Goal: Task Accomplishment & Management: Manage account settings

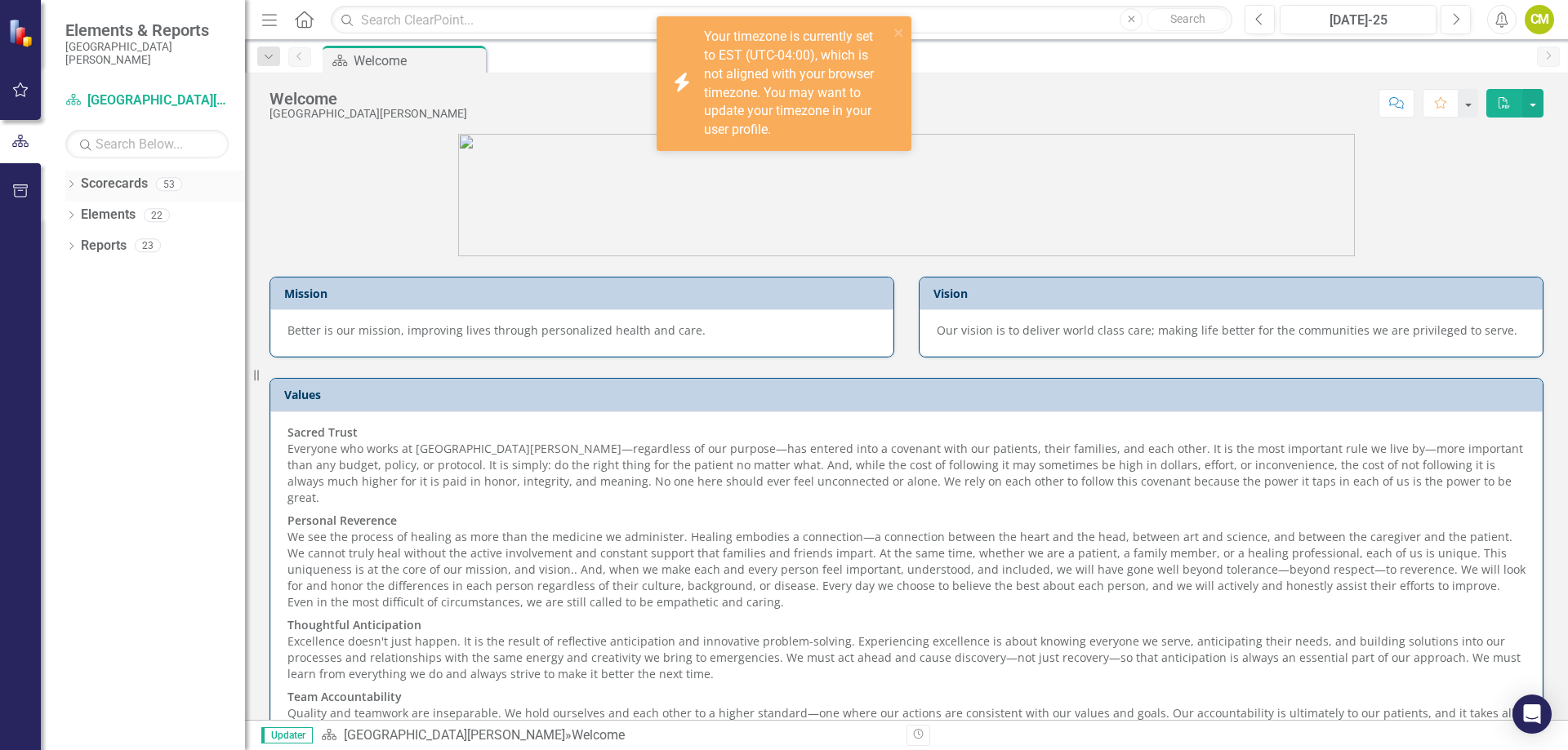
click at [71, 188] on icon "Dropdown" at bounding box center [71, 185] width 11 height 9
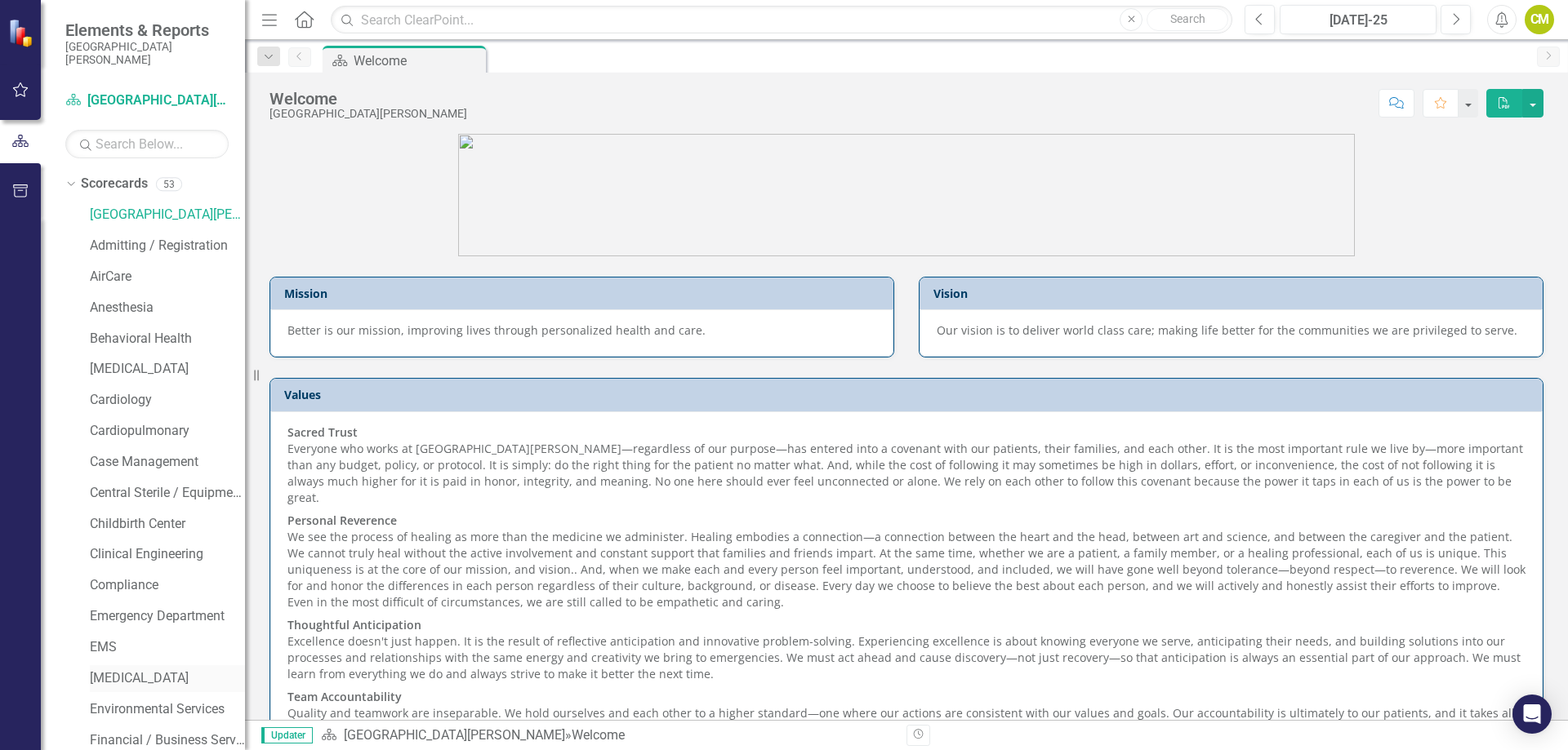
scroll to position [163, 0]
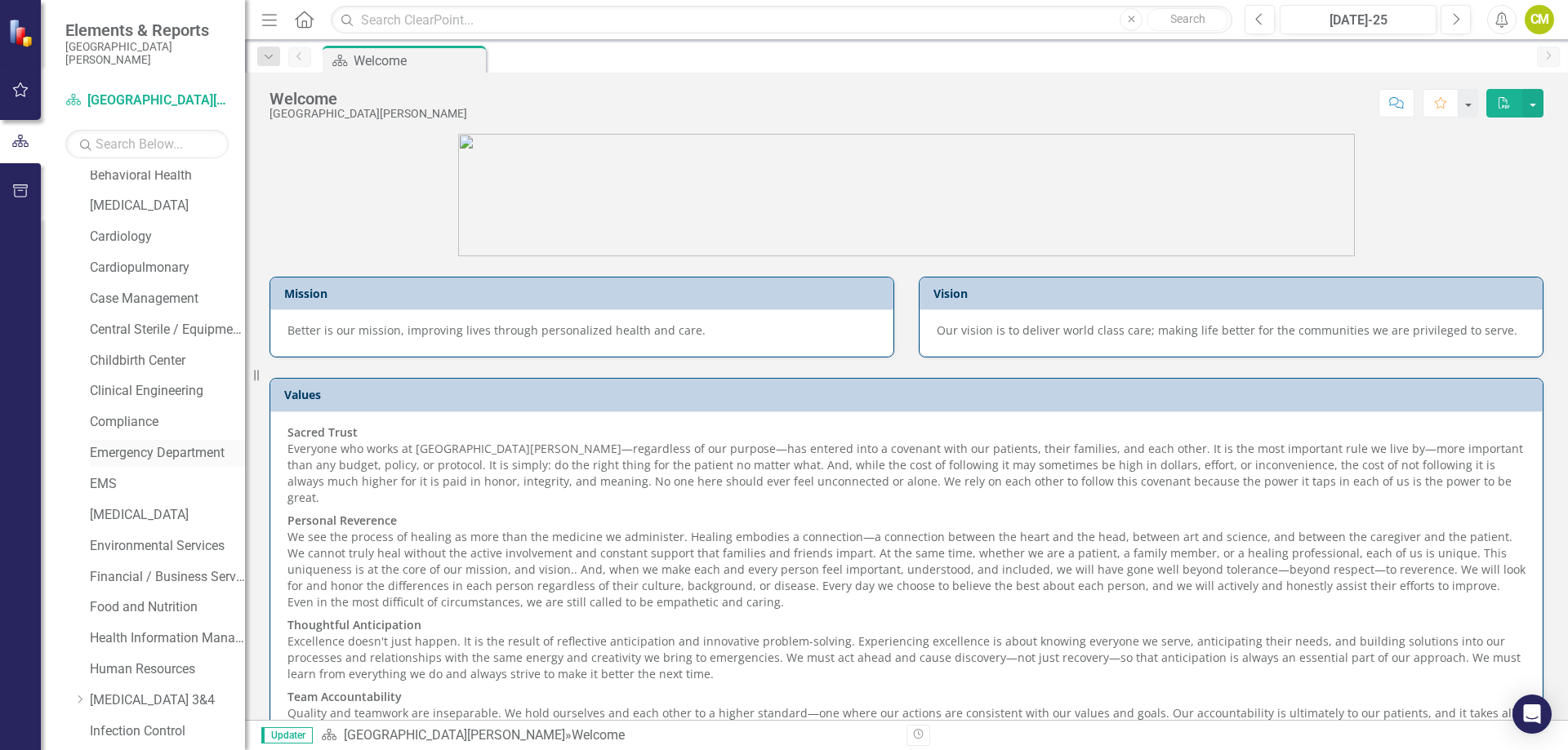
click at [129, 450] on link "Emergency Department" at bounding box center [167, 453] width 155 height 18
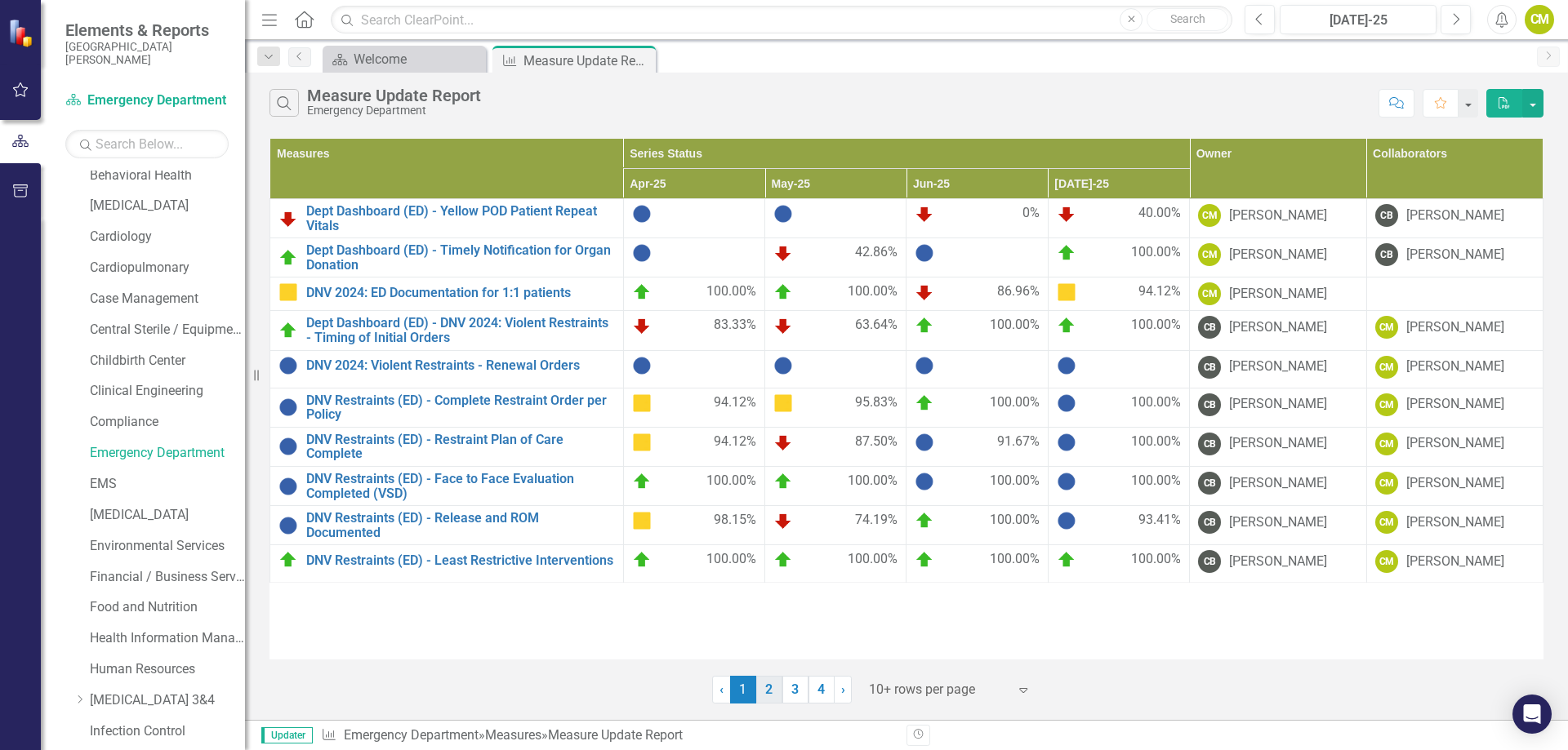
click at [770, 693] on link "2" at bounding box center [770, 690] width 26 height 28
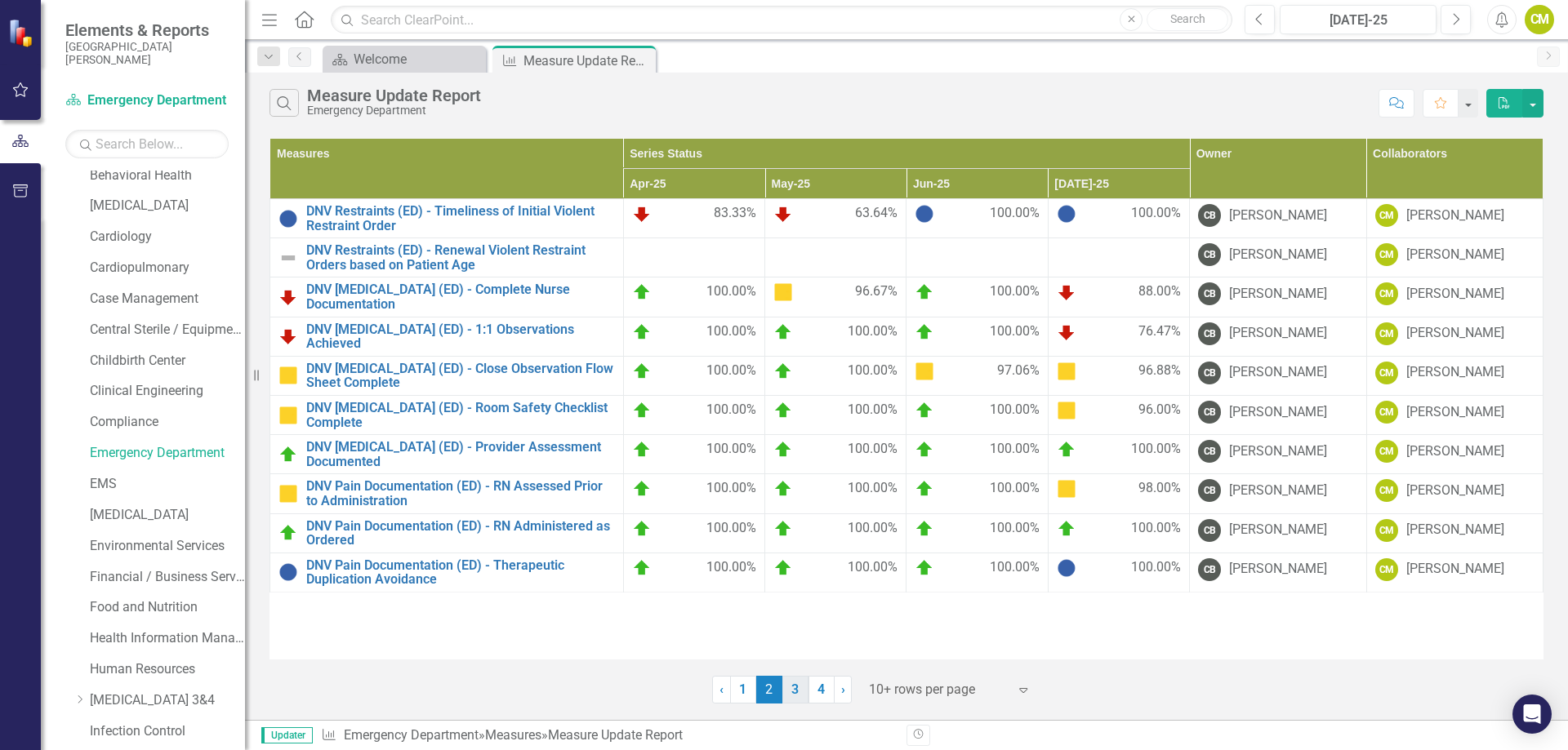
click at [798, 690] on link "3" at bounding box center [796, 690] width 26 height 28
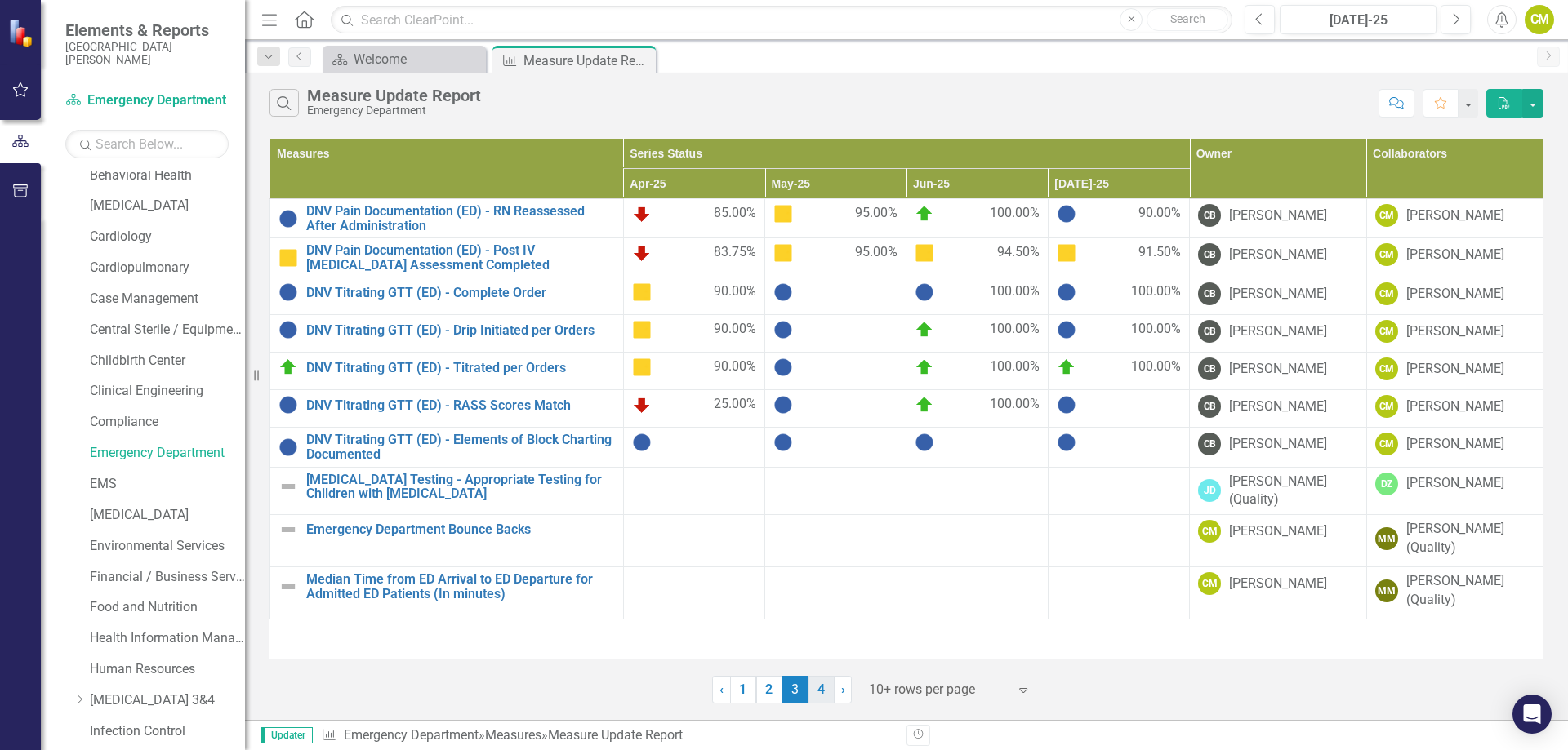
click at [821, 693] on link "4" at bounding box center [822, 690] width 26 height 28
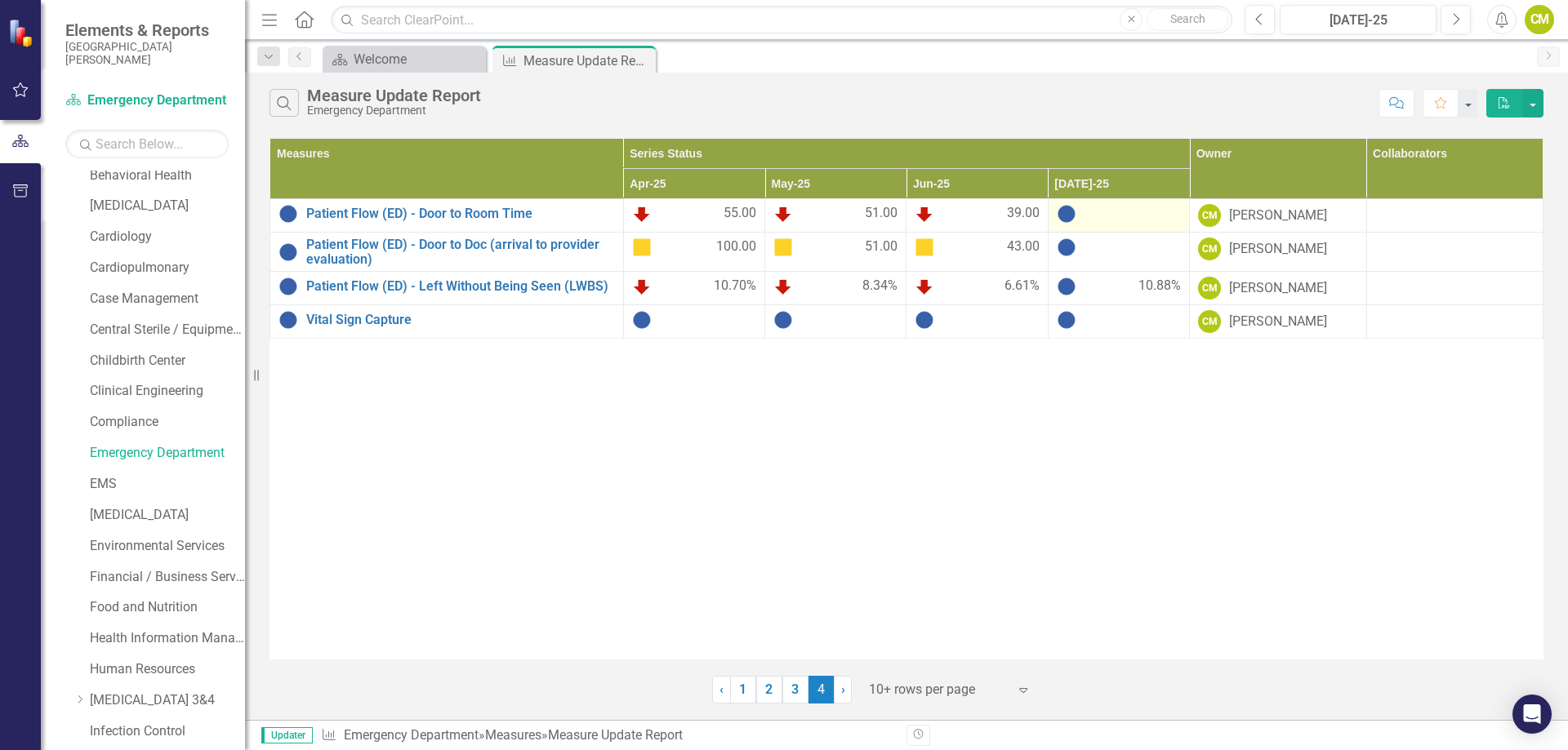
click at [1112, 216] on div at bounding box center [1119, 213] width 124 height 19
click at [1105, 212] on div at bounding box center [1119, 213] width 124 height 19
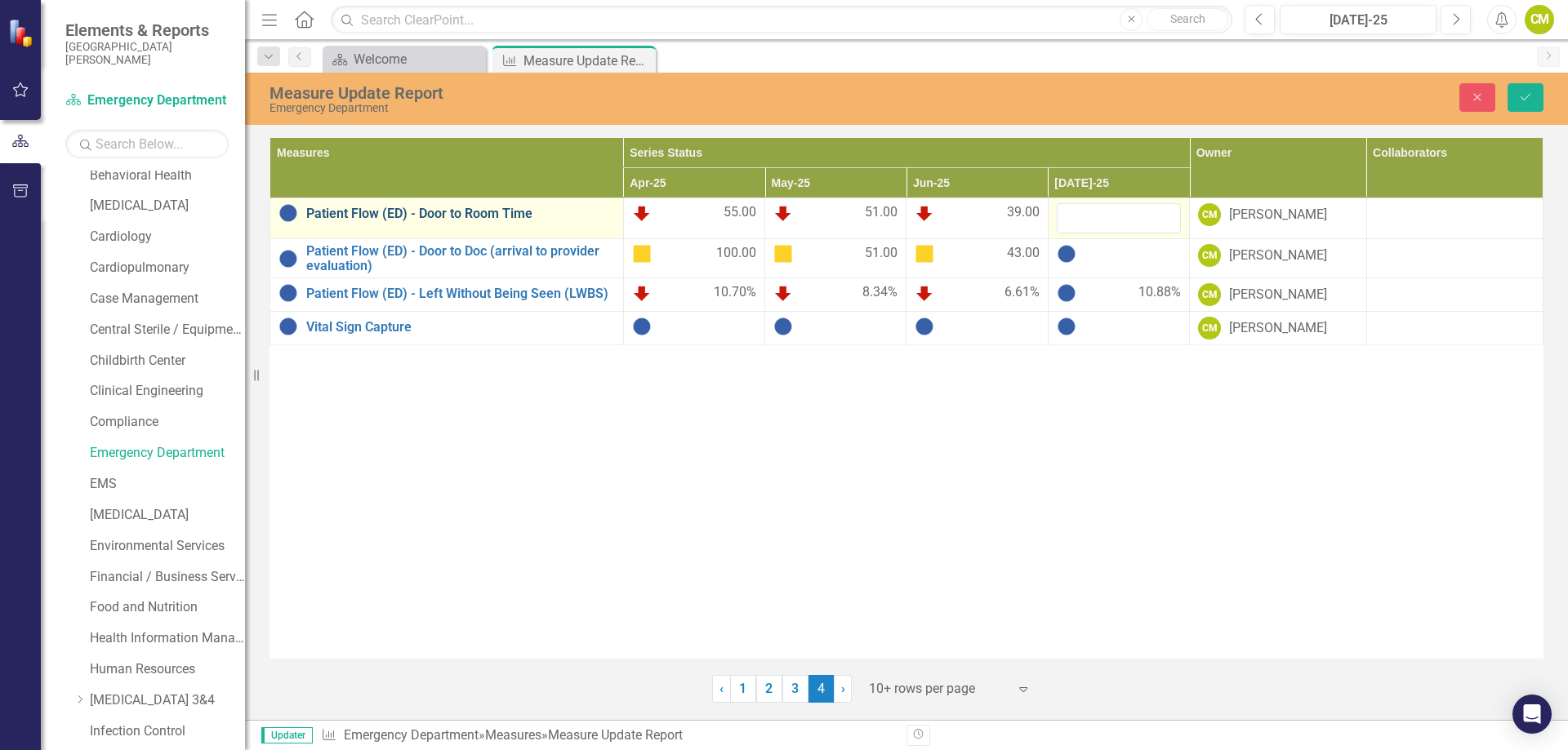
click at [381, 211] on link "Patient Flow (ED) - Door to Room Time" at bounding box center [460, 213] width 309 height 15
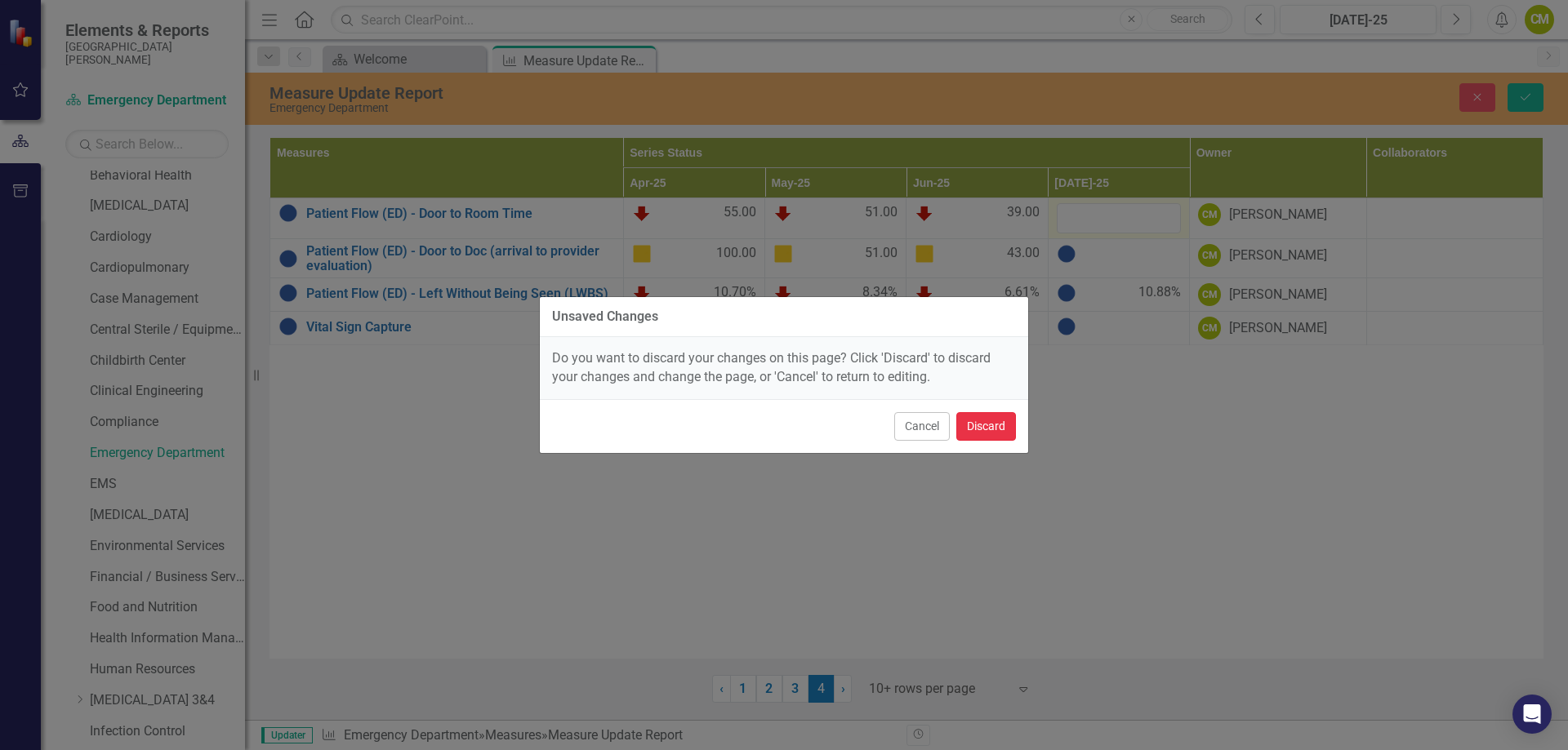
click at [977, 421] on button "Discard" at bounding box center [986, 427] width 59 height 29
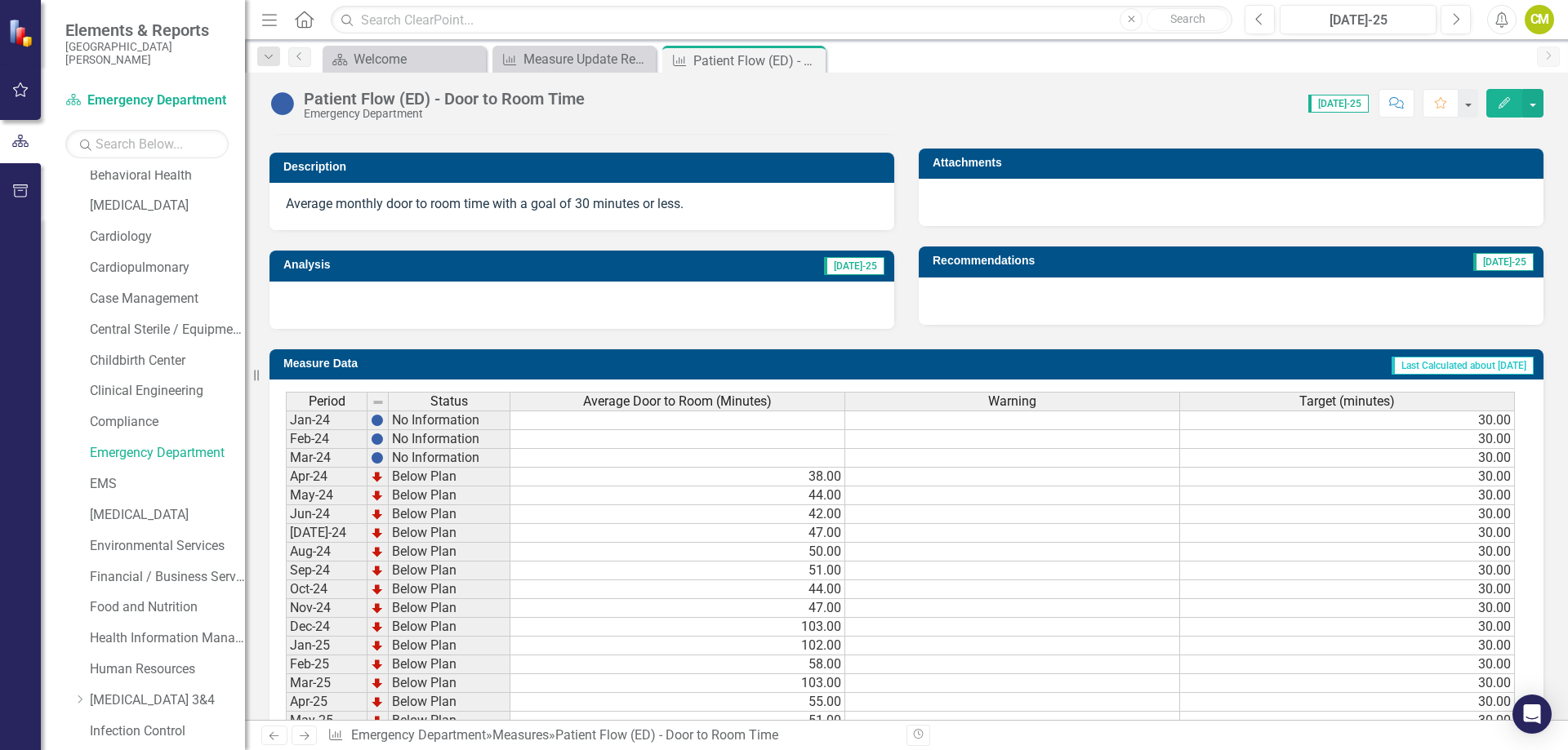
scroll to position [572, 0]
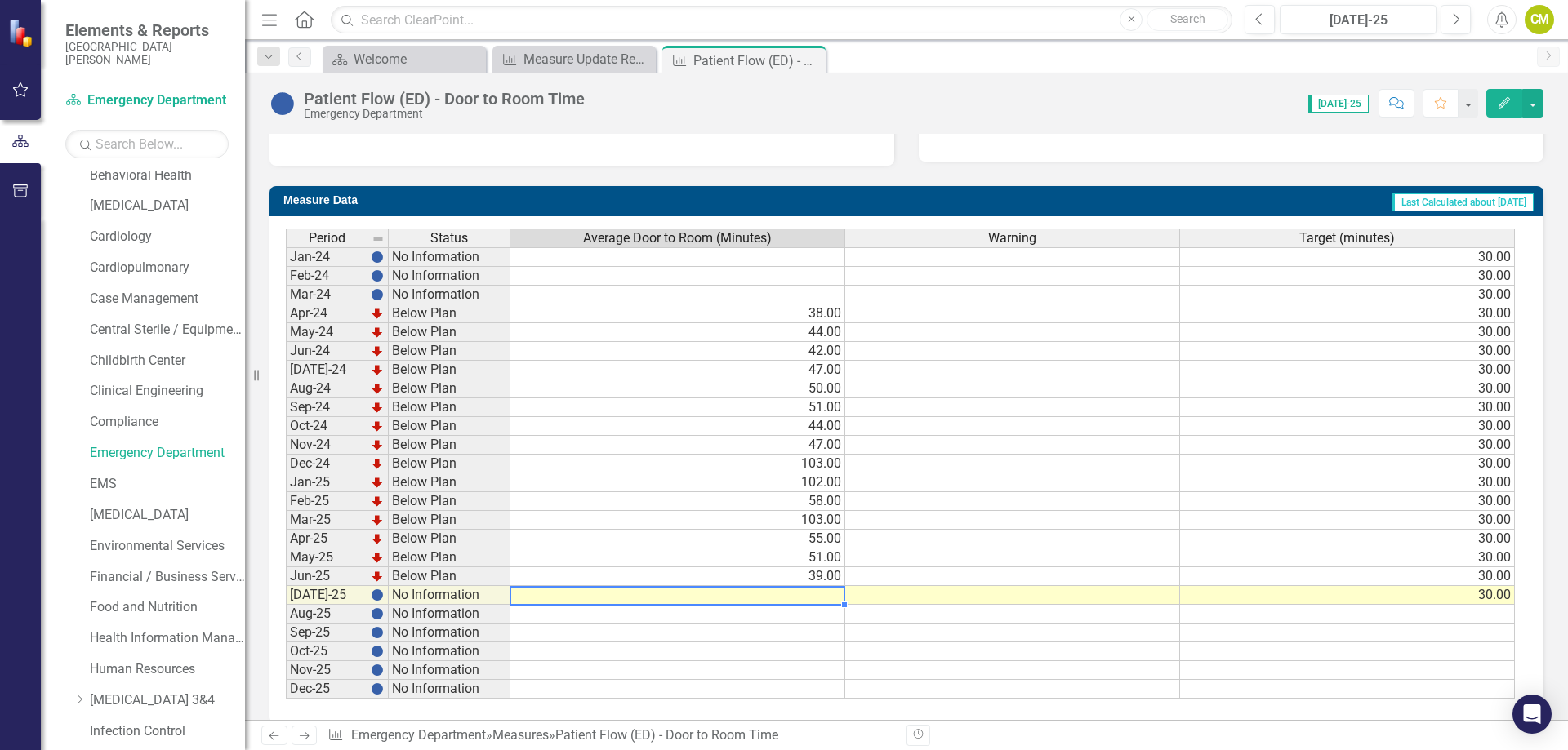
click at [791, 596] on td at bounding box center [678, 595] width 335 height 18
click at [823, 588] on td at bounding box center [678, 595] width 335 height 18
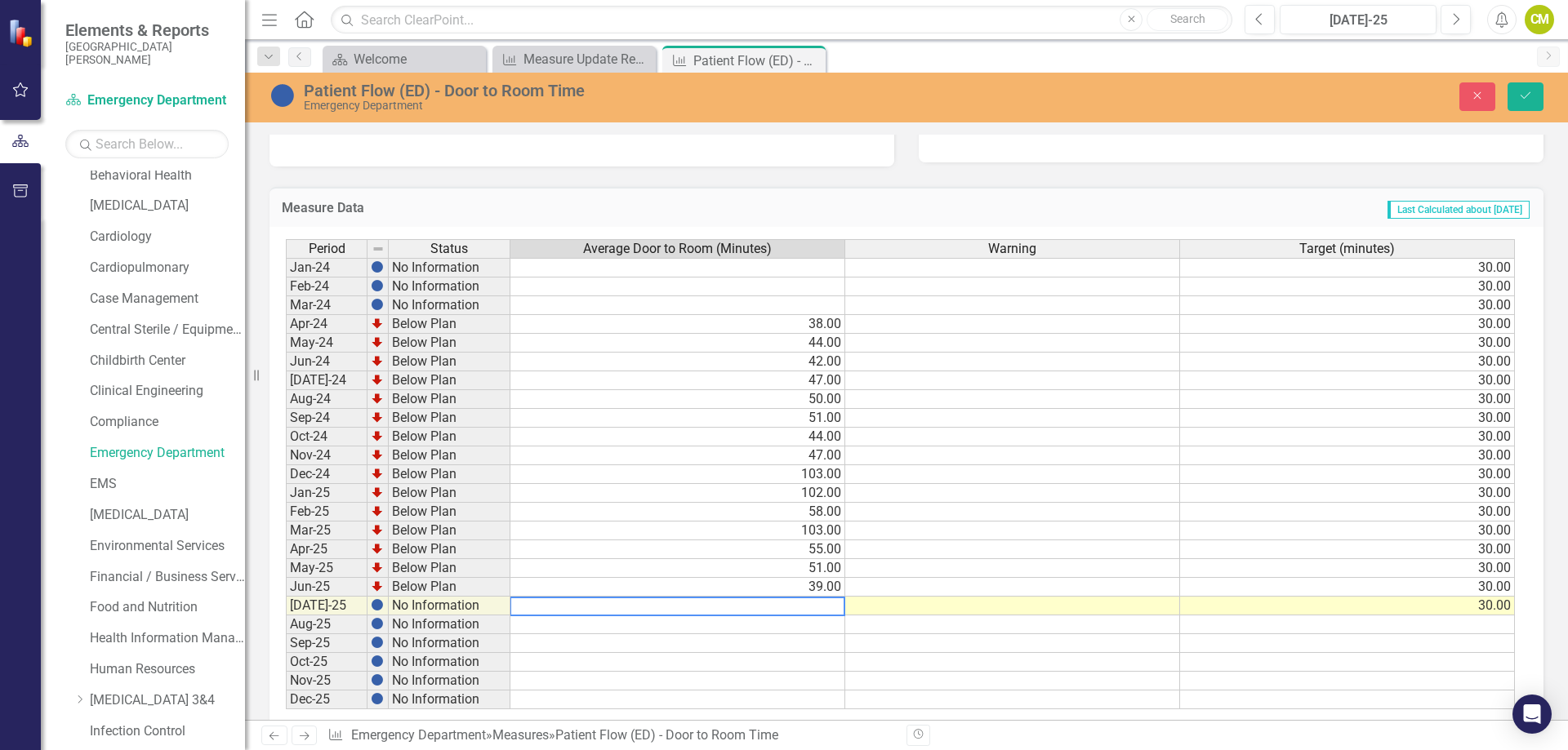
click at [816, 603] on textarea at bounding box center [678, 607] width 336 height 19
type textarea "52"
click at [1514, 100] on button "Save" at bounding box center [1525, 96] width 36 height 29
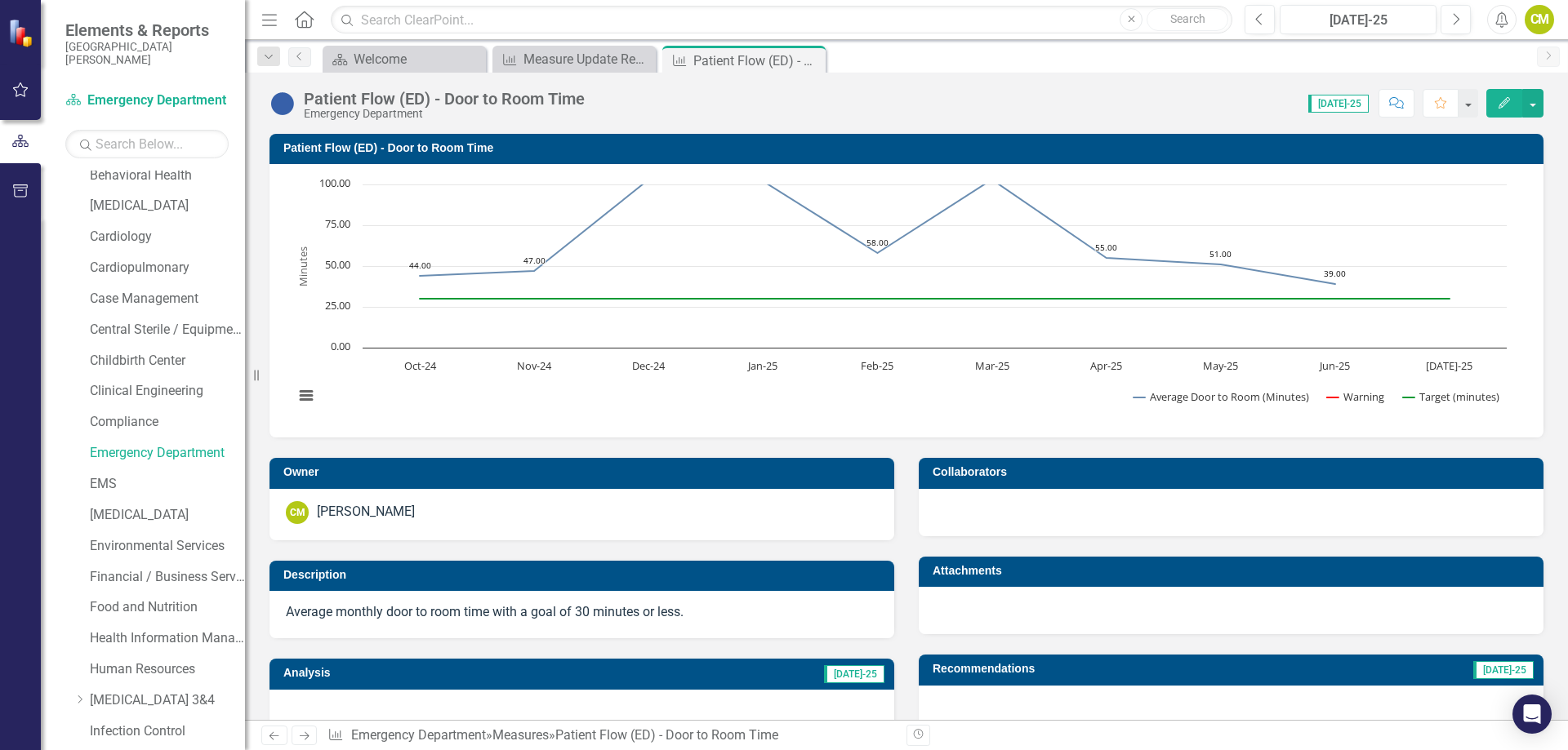
scroll to position [490, 0]
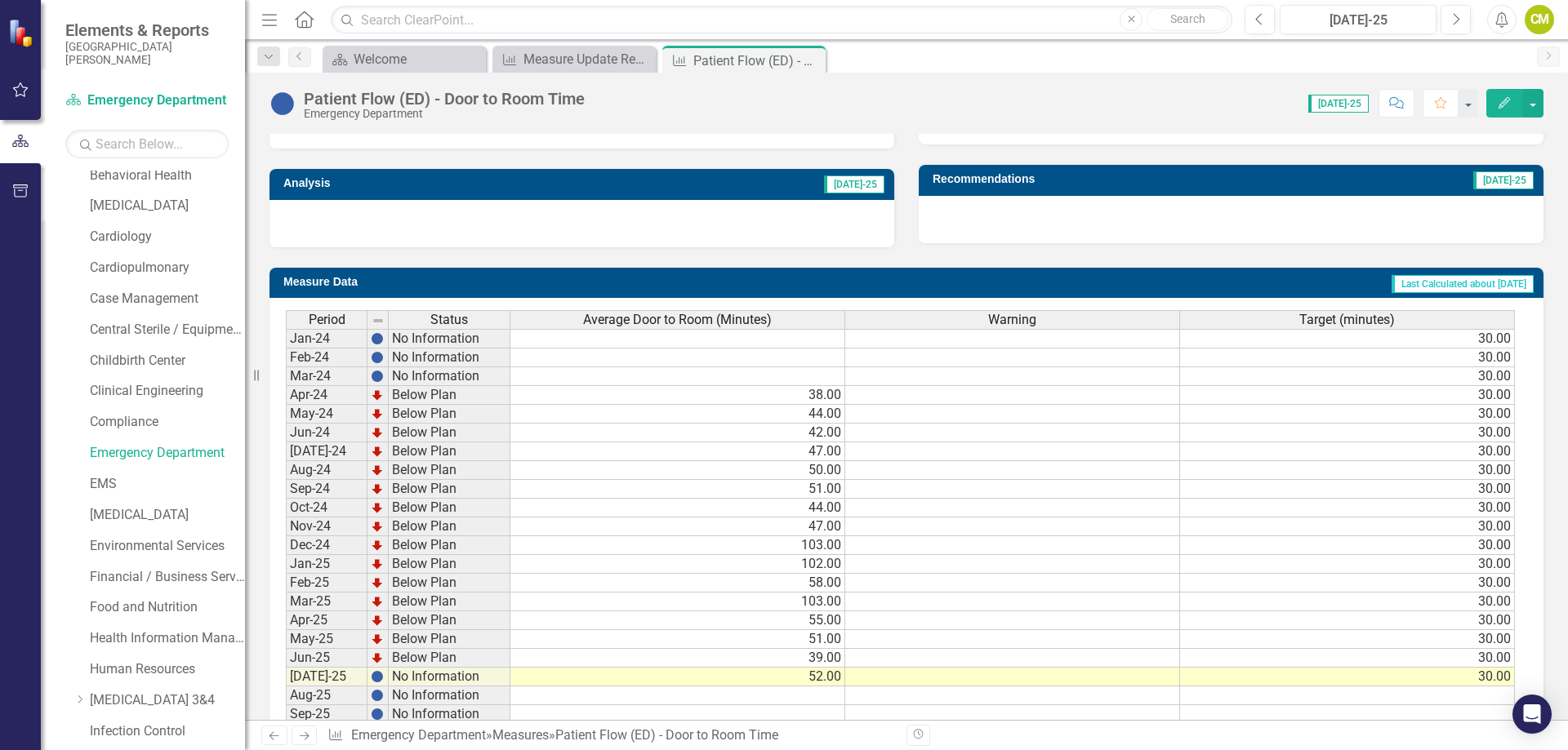
click at [331, 223] on div at bounding box center [582, 224] width 624 height 47
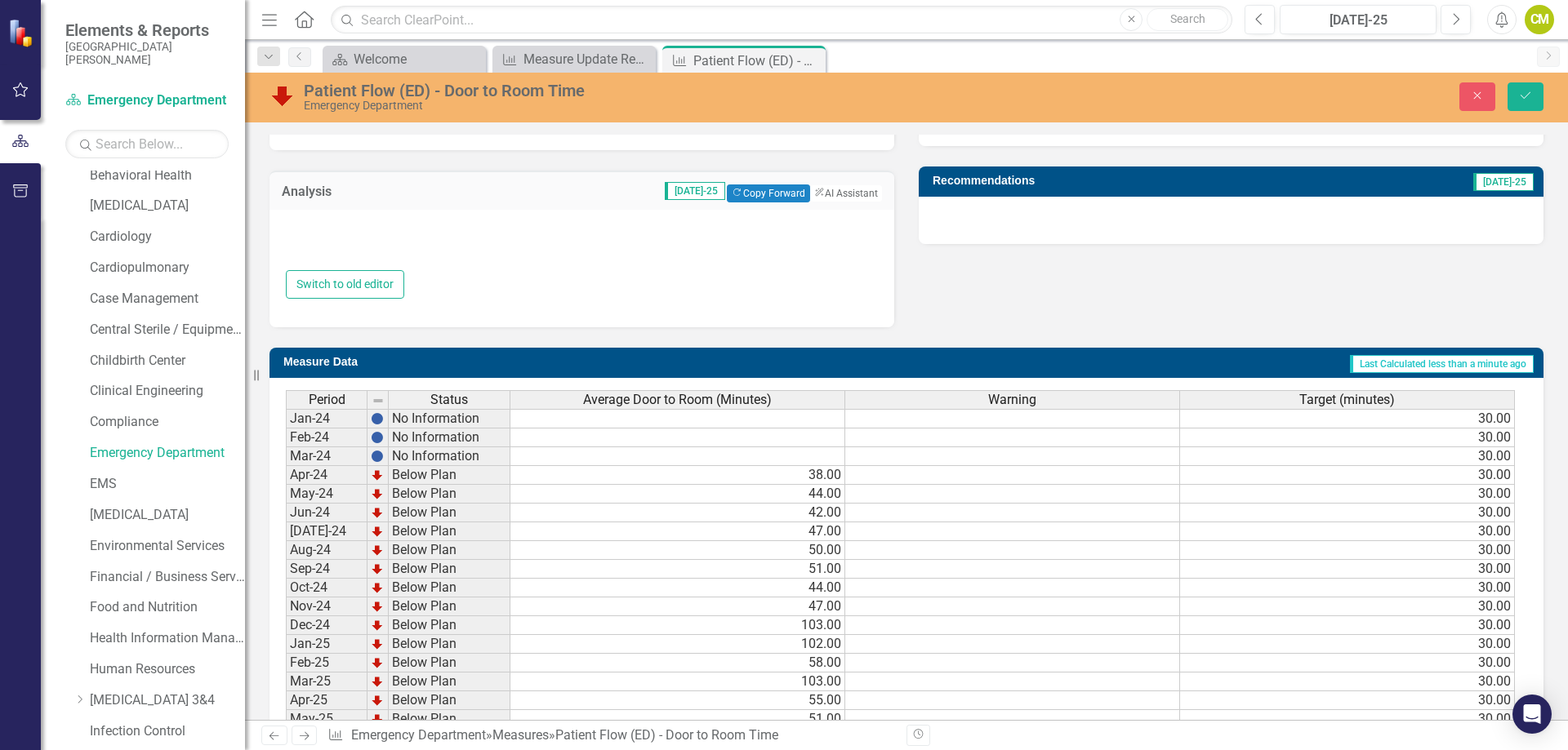
click at [331, 233] on div at bounding box center [582, 246] width 592 height 48
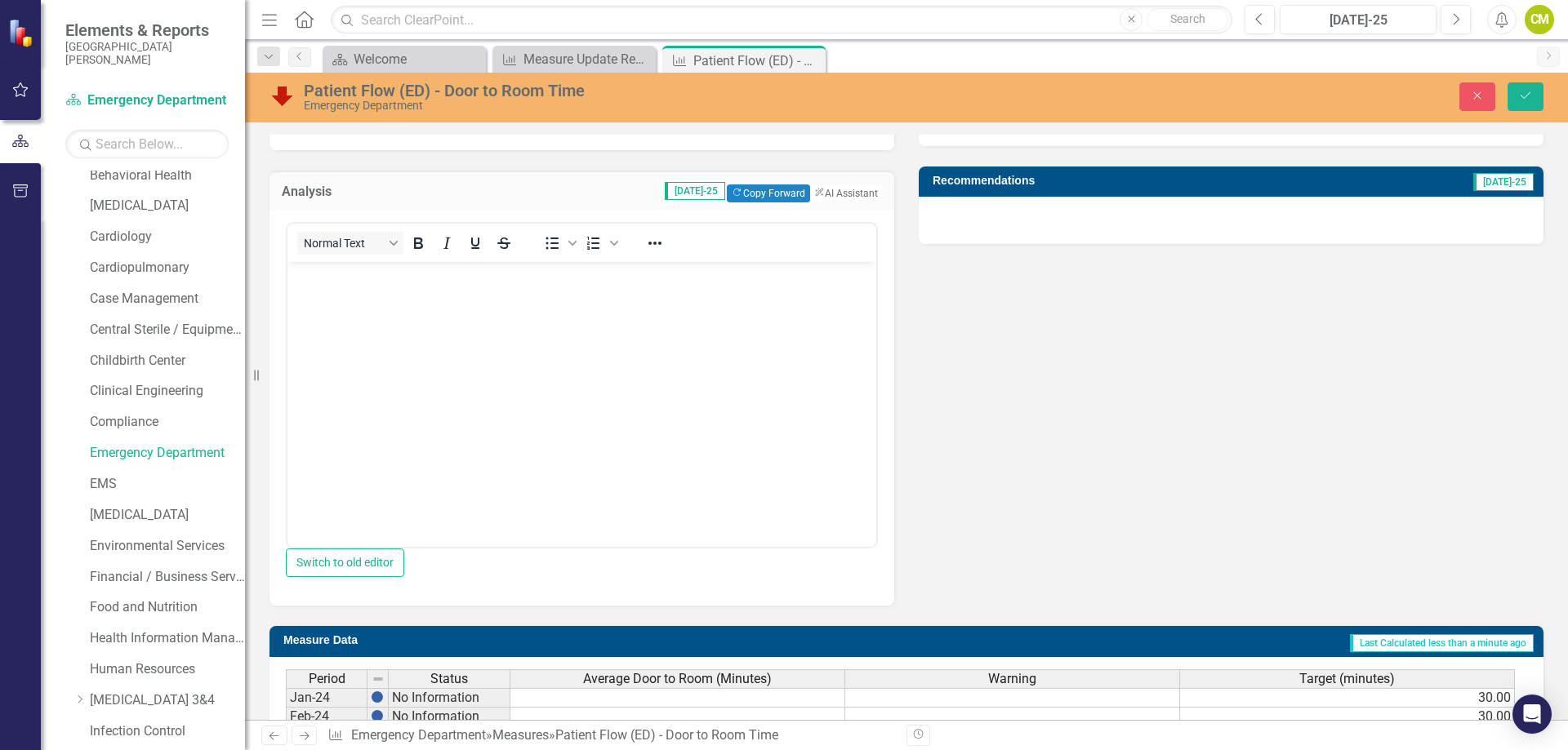
scroll to position [0, 0]
click at [313, 290] on body "Rich Text Area. Press ALT-0 for help." at bounding box center [582, 385] width 589 height 245
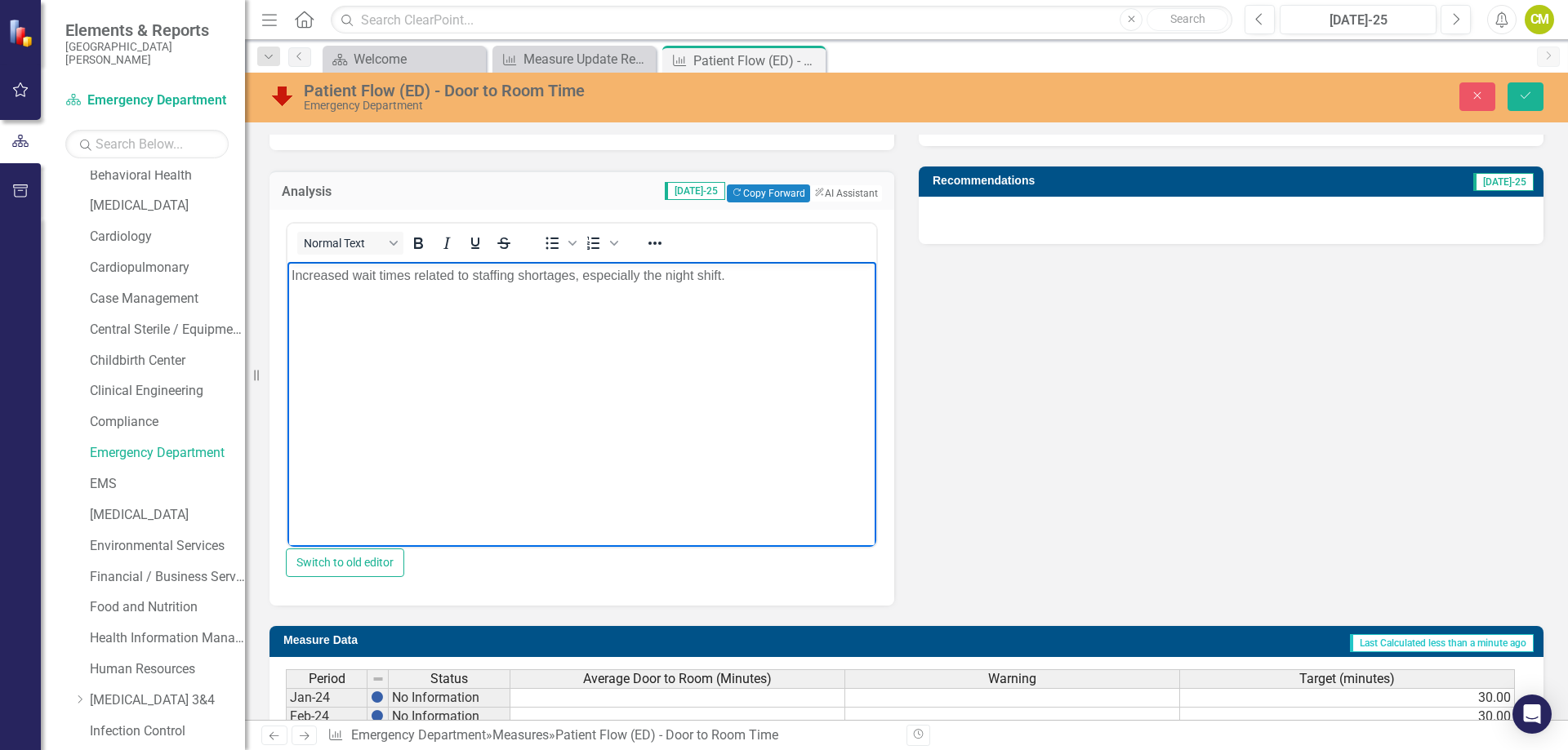
click at [1015, 223] on div at bounding box center [1231, 220] width 624 height 47
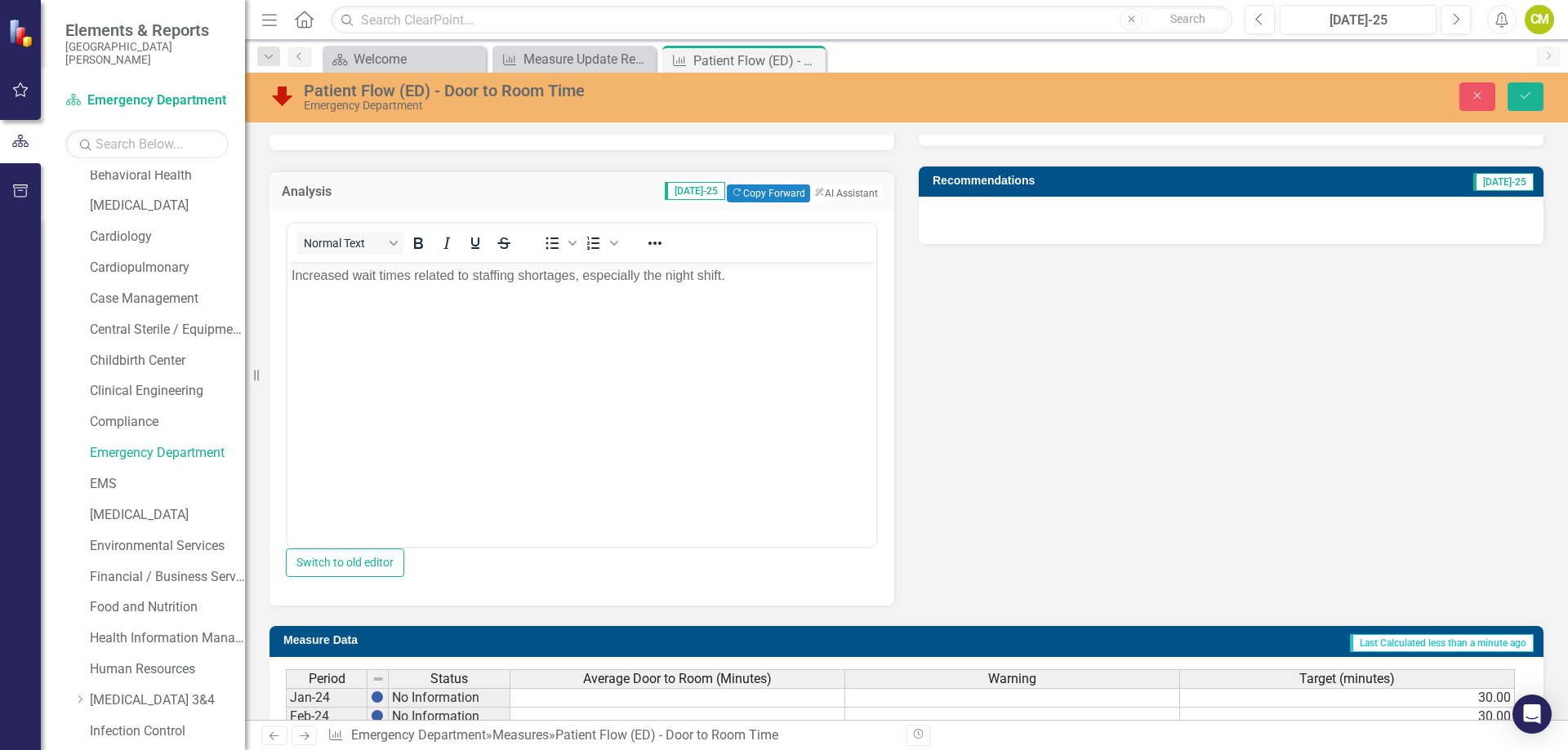
click at [1015, 223] on div at bounding box center [1231, 220] width 624 height 47
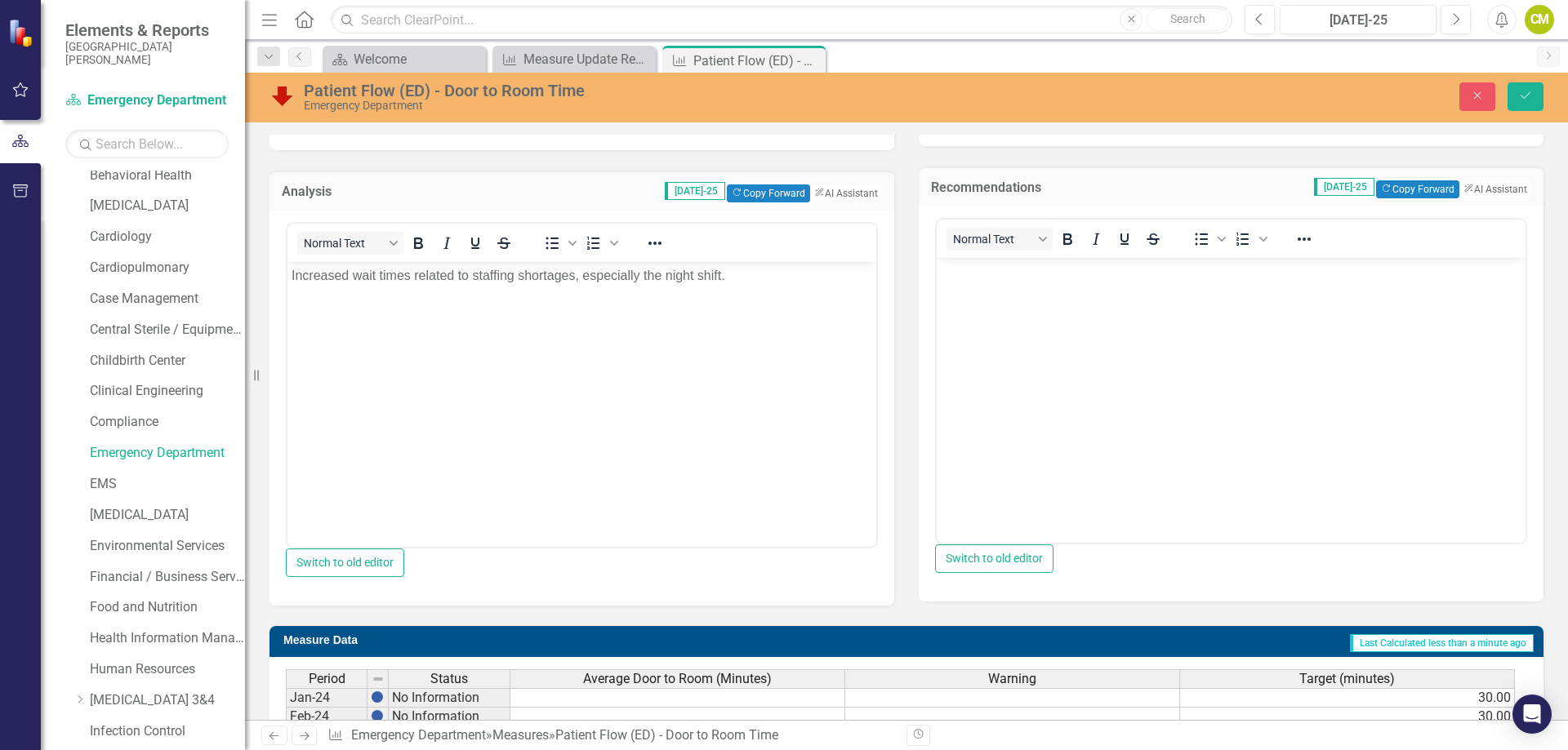
click at [1029, 314] on body "Rich Text Area. Press ALT-0 for help." at bounding box center [1230, 380] width 589 height 245
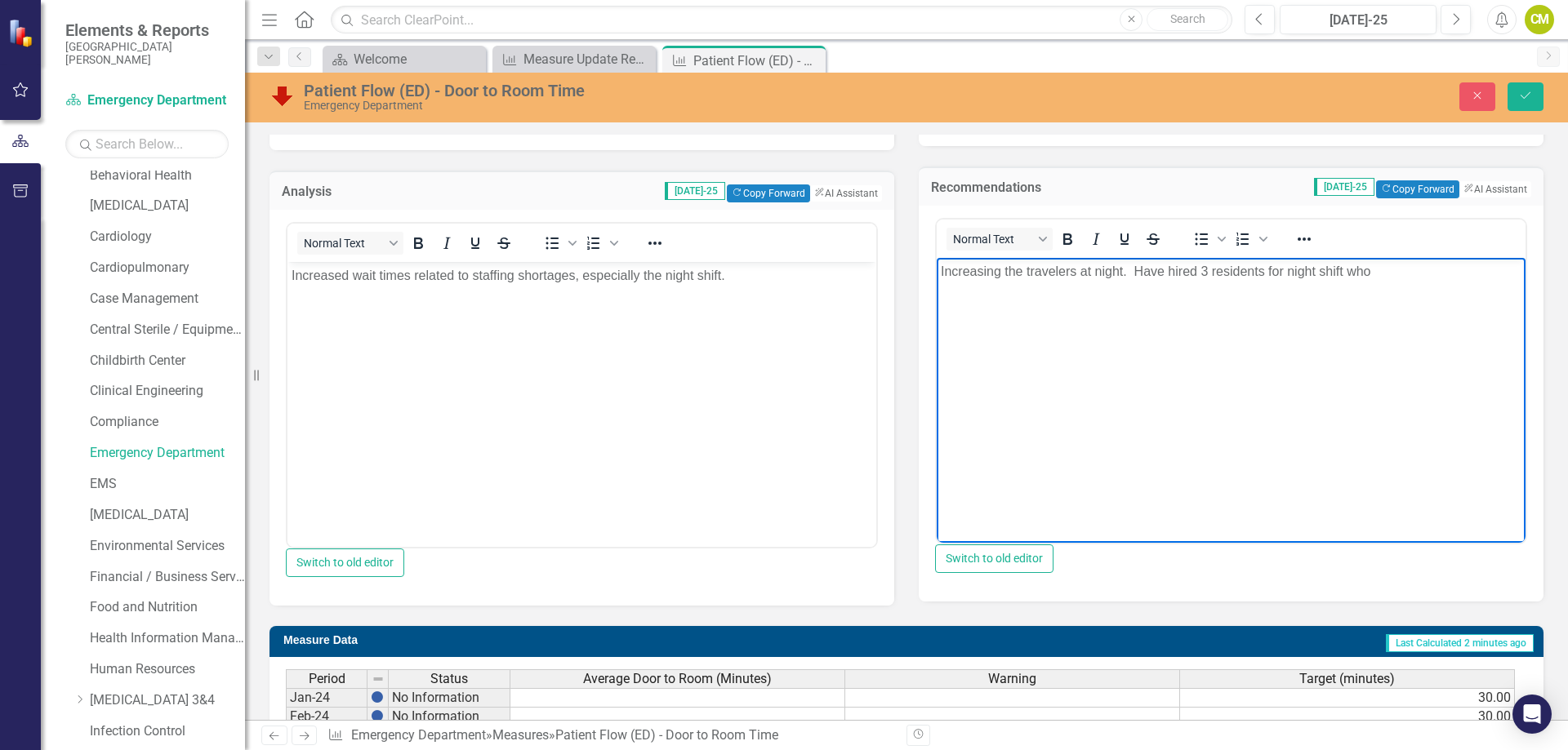
click at [1205, 272] on p "Increasing the travelers at night. Have hired 3 residents for night shift who" at bounding box center [1231, 272] width 581 height 19
click at [1406, 278] on p "Increasing the travelers at night. Have hired 2 residents for night shift who" at bounding box center [1231, 272] width 581 height 19
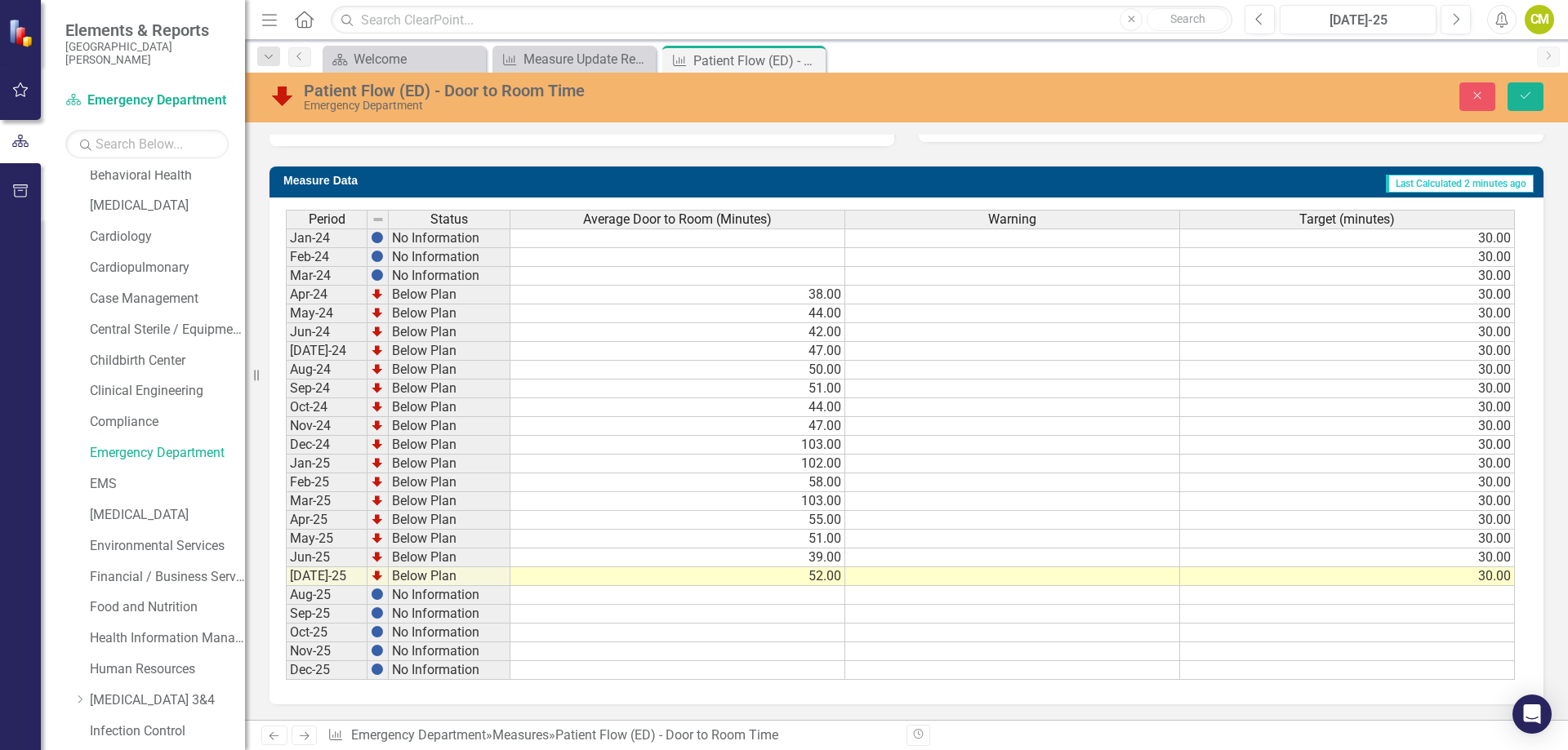
scroll to position [469, 0]
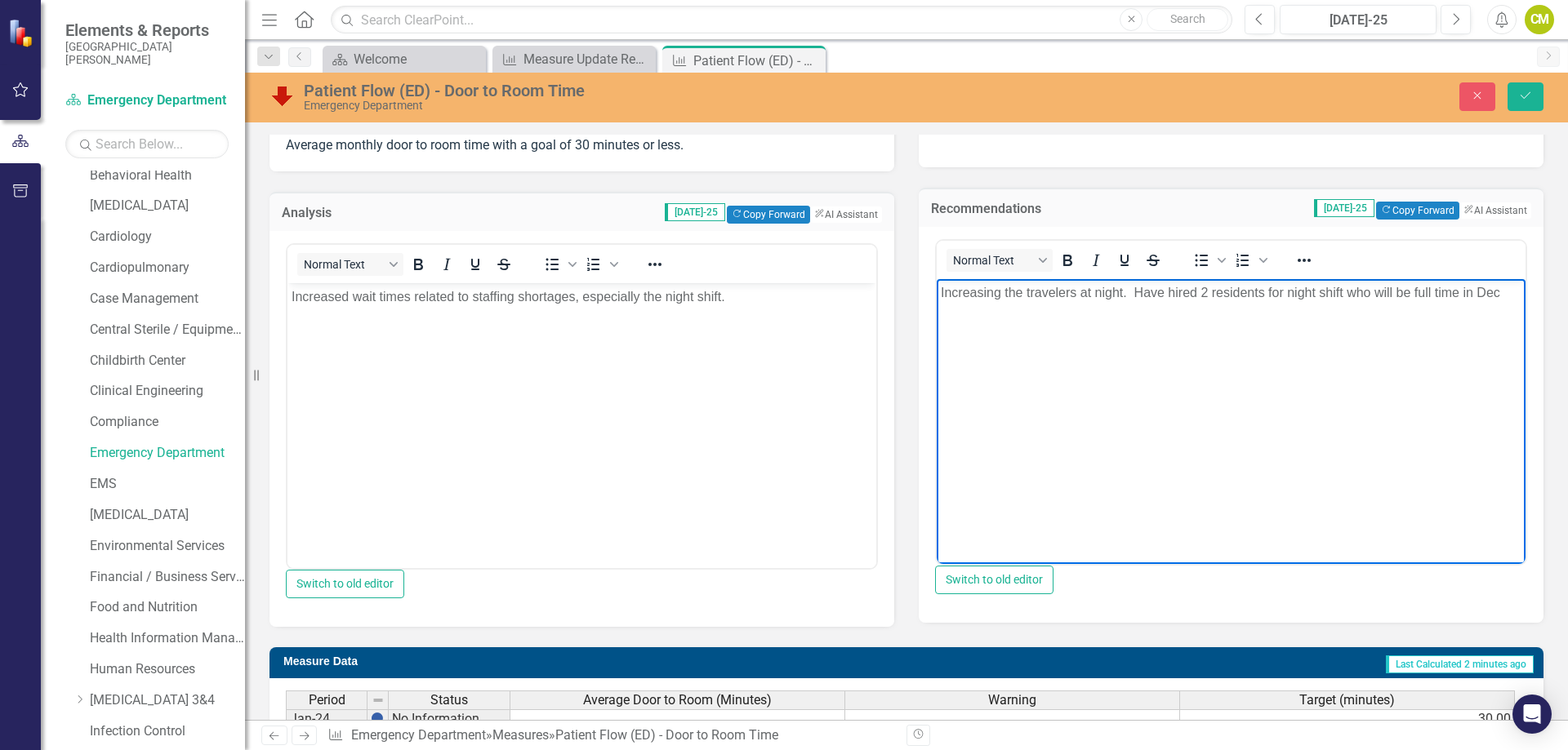
click at [767, 301] on p "Increased wait times related to staffing shortages, especially the night shift." at bounding box center [582, 297] width 581 height 19
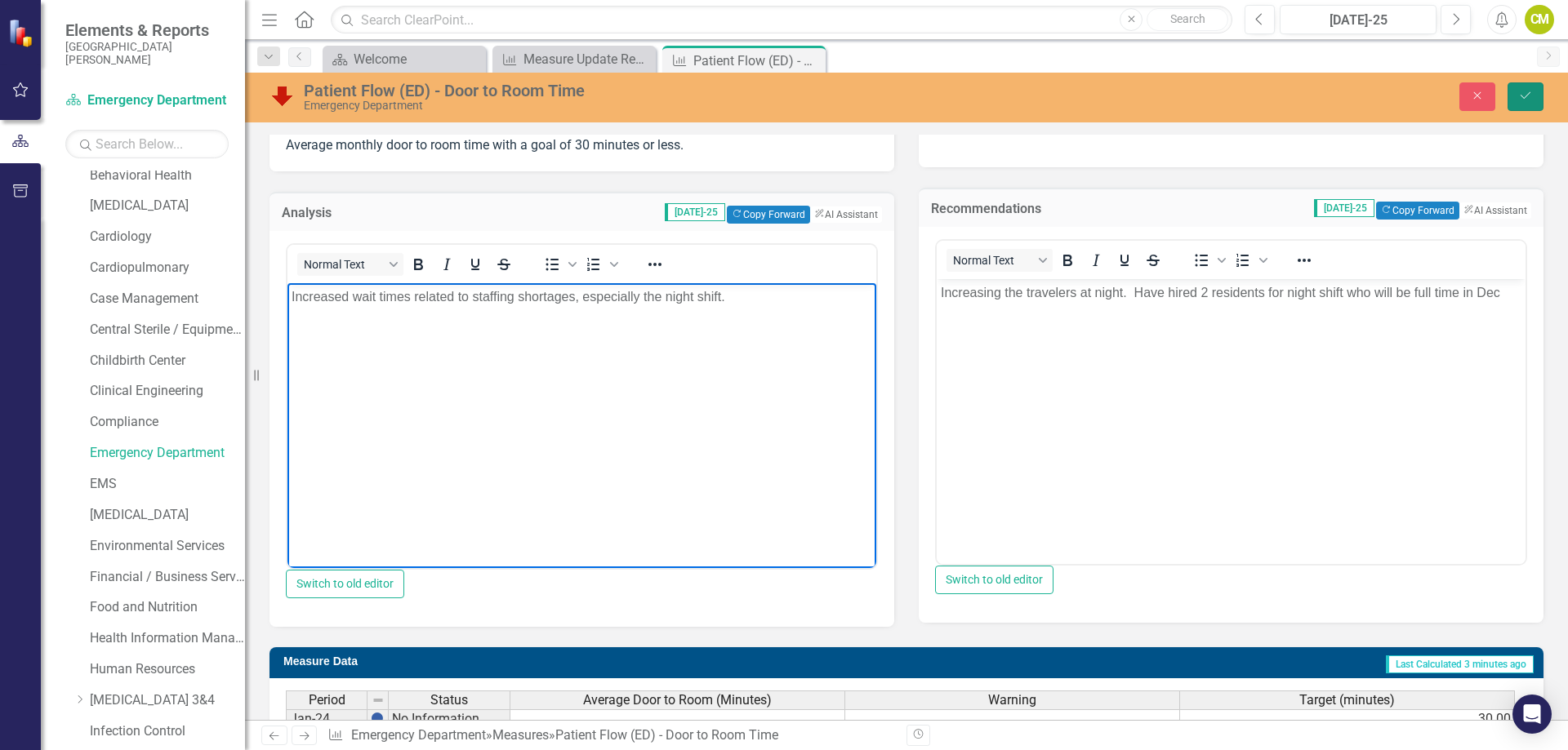
click at [1530, 99] on icon "Save" at bounding box center [1525, 95] width 15 height 11
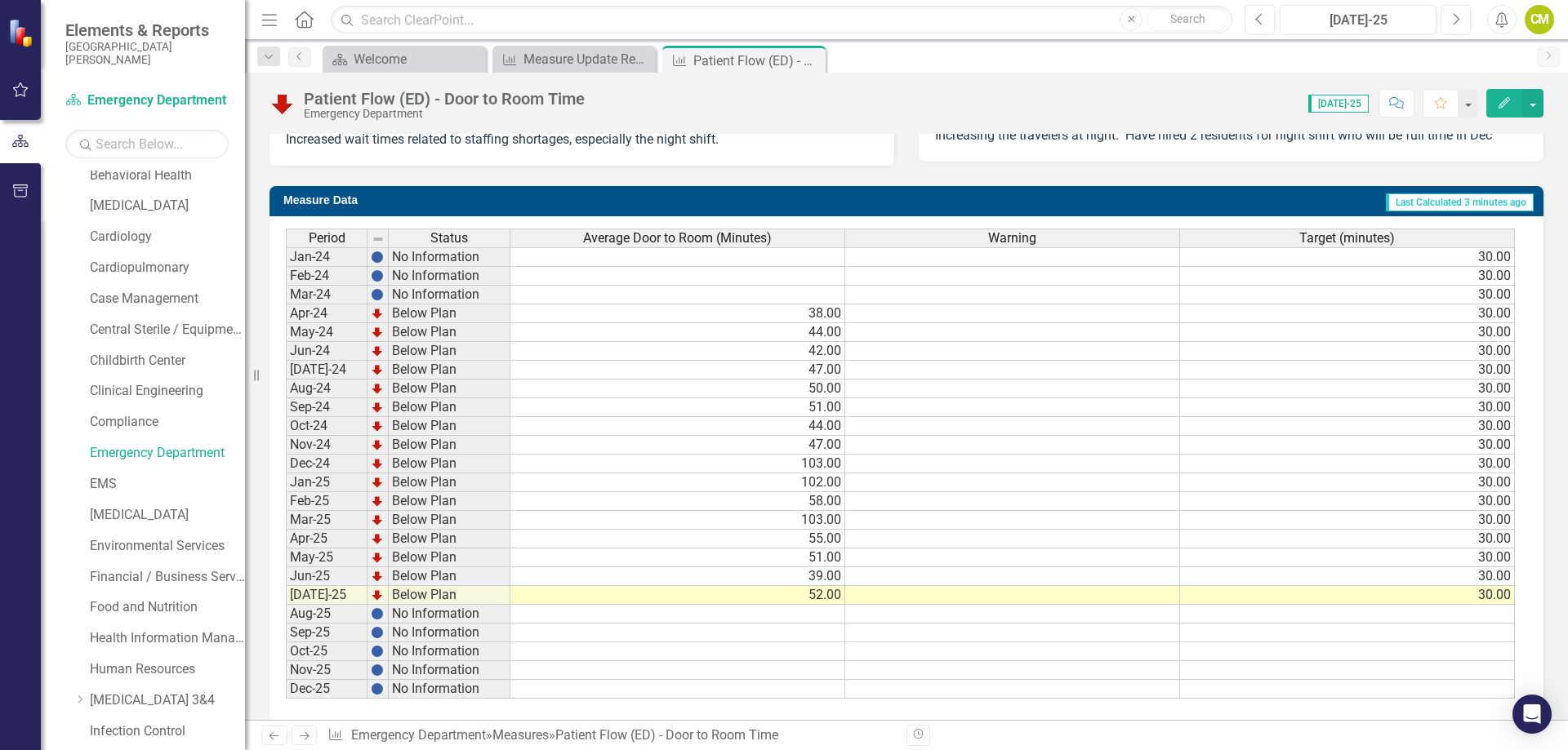
scroll to position [591, 0]
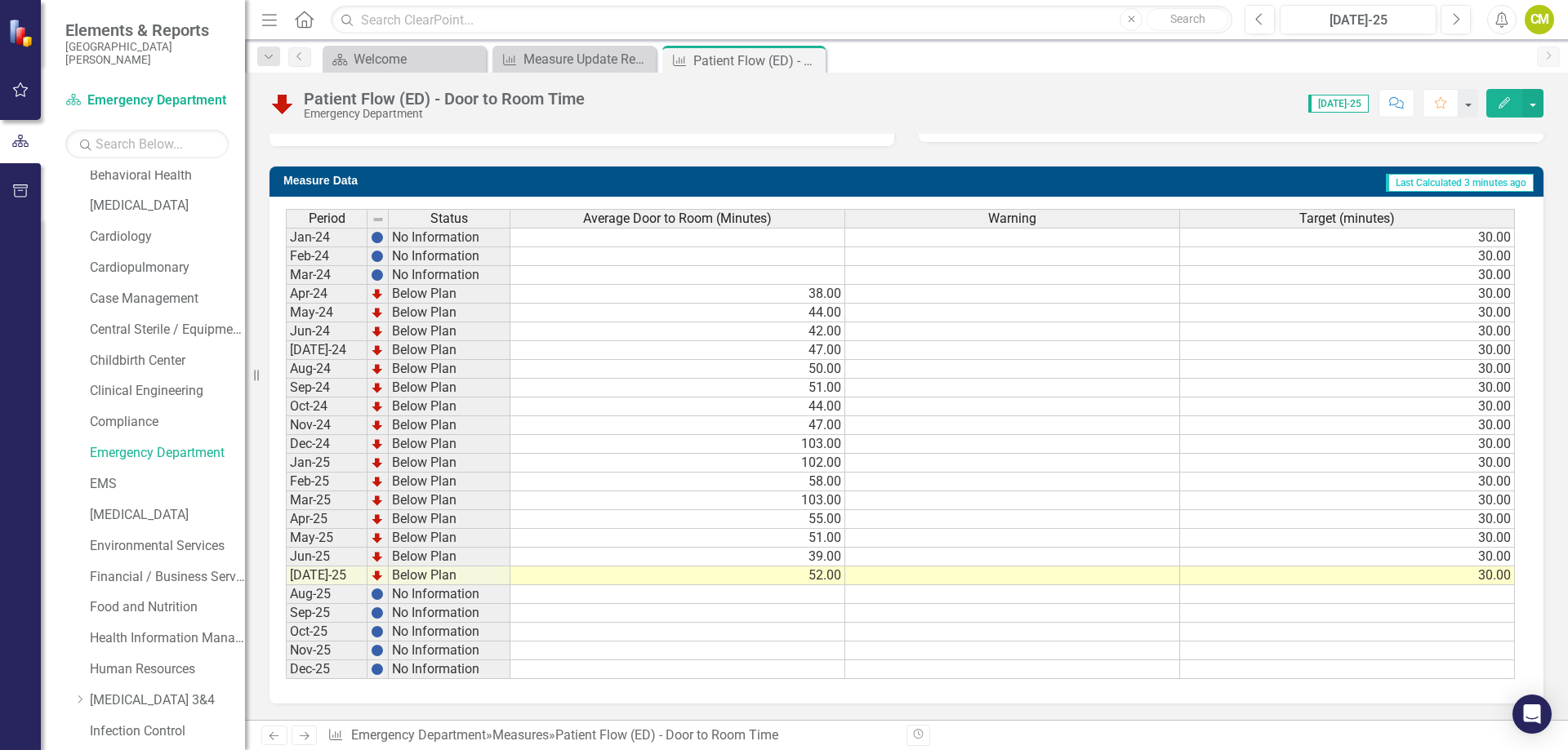
click at [303, 734] on icon "Next" at bounding box center [304, 736] width 14 height 10
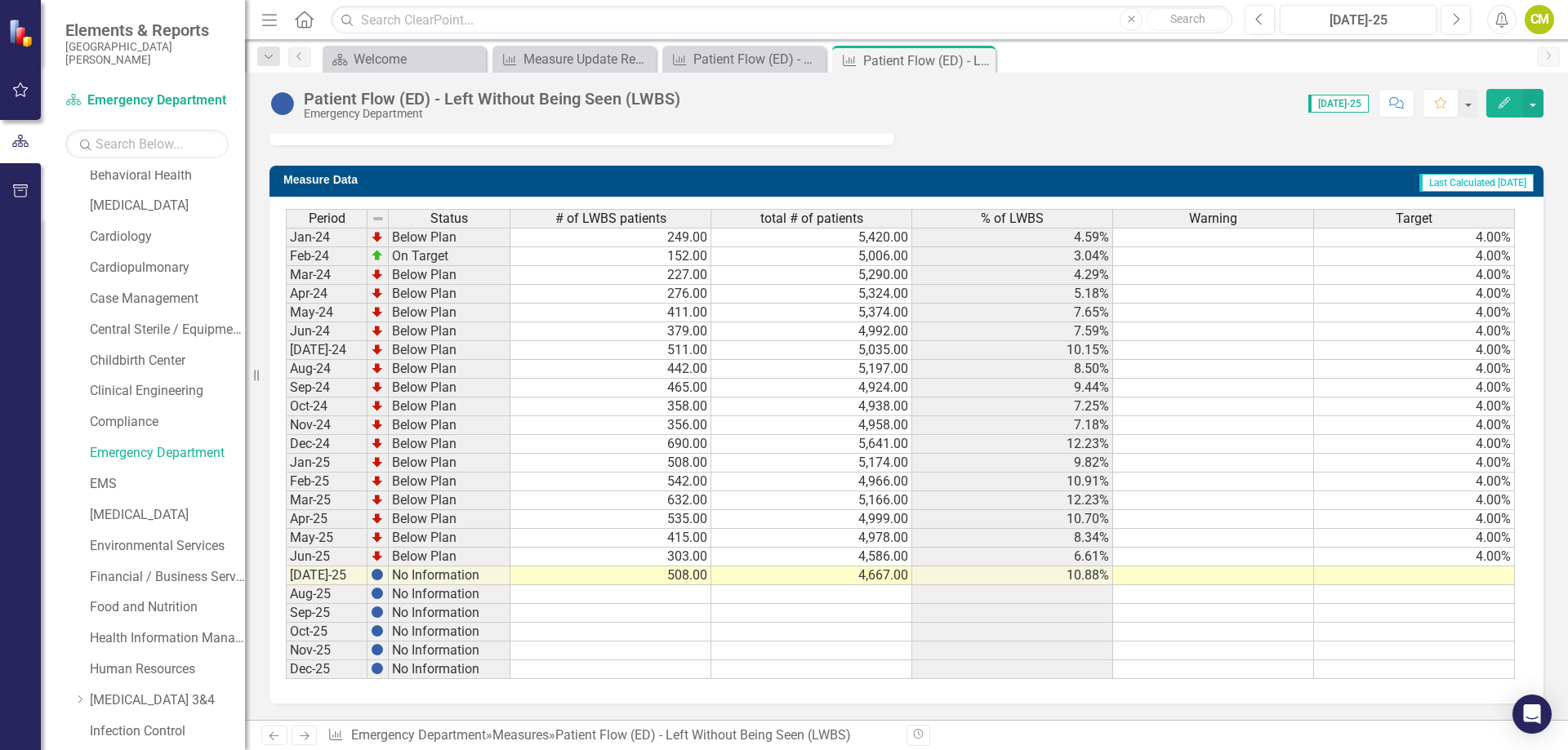
scroll to position [202, 0]
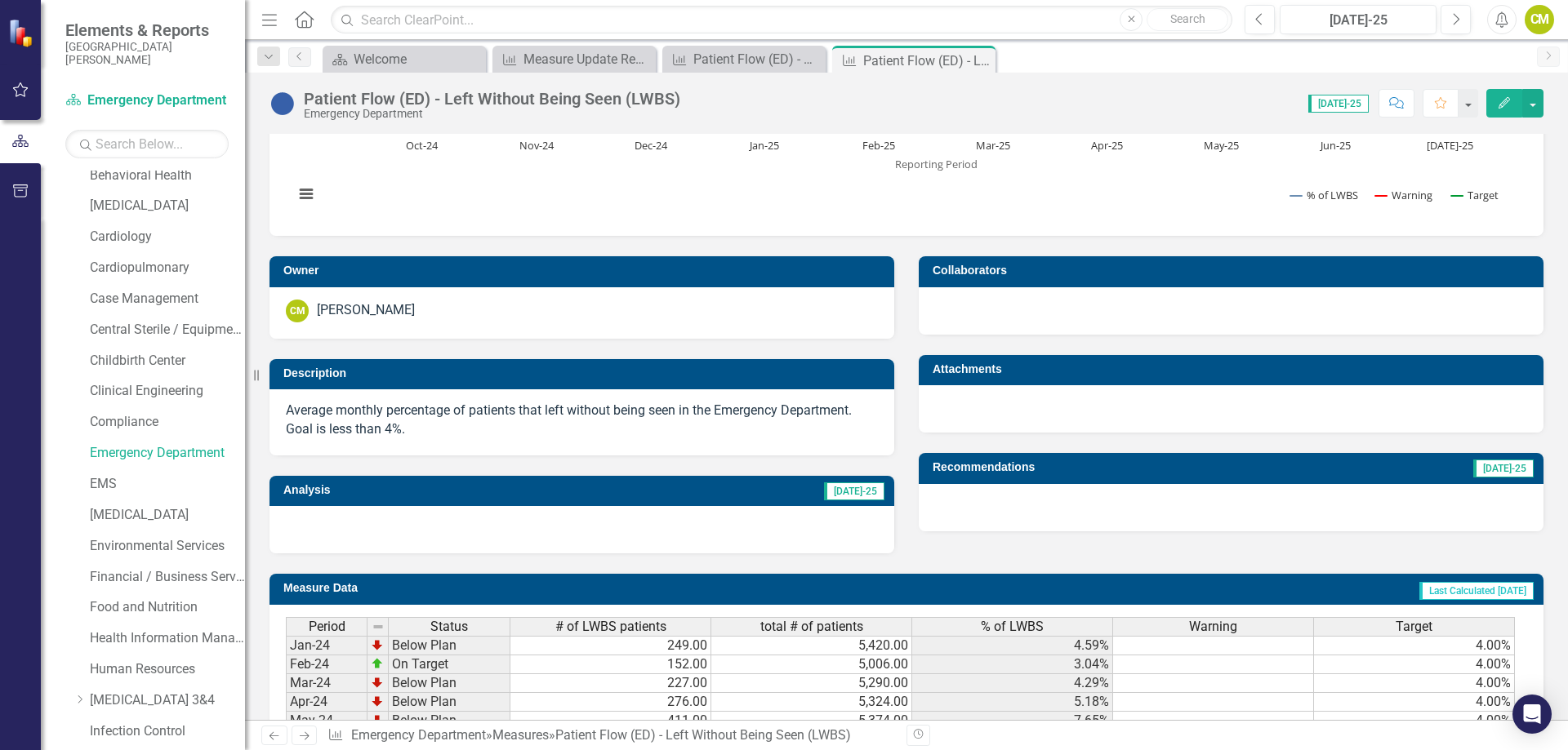
click at [528, 518] on div at bounding box center [582, 530] width 624 height 47
drag, startPoint x: 528, startPoint y: 517, endPoint x: 521, endPoint y: 513, distance: 8.1
click at [525, 515] on div at bounding box center [582, 530] width 624 height 47
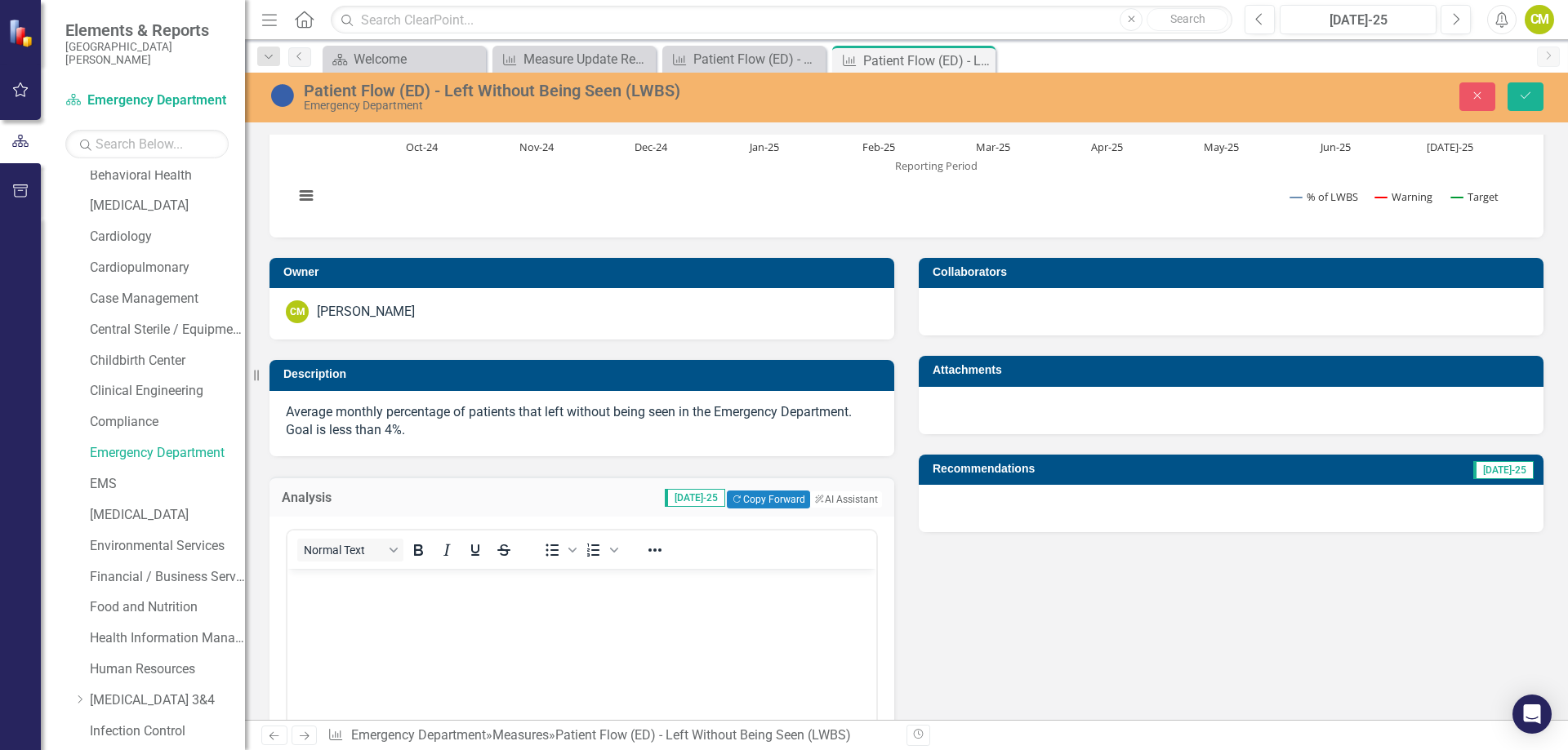
scroll to position [0, 0]
click at [389, 620] on body "Rich Text Area. Press ALT-0 for help." at bounding box center [582, 691] width 589 height 245
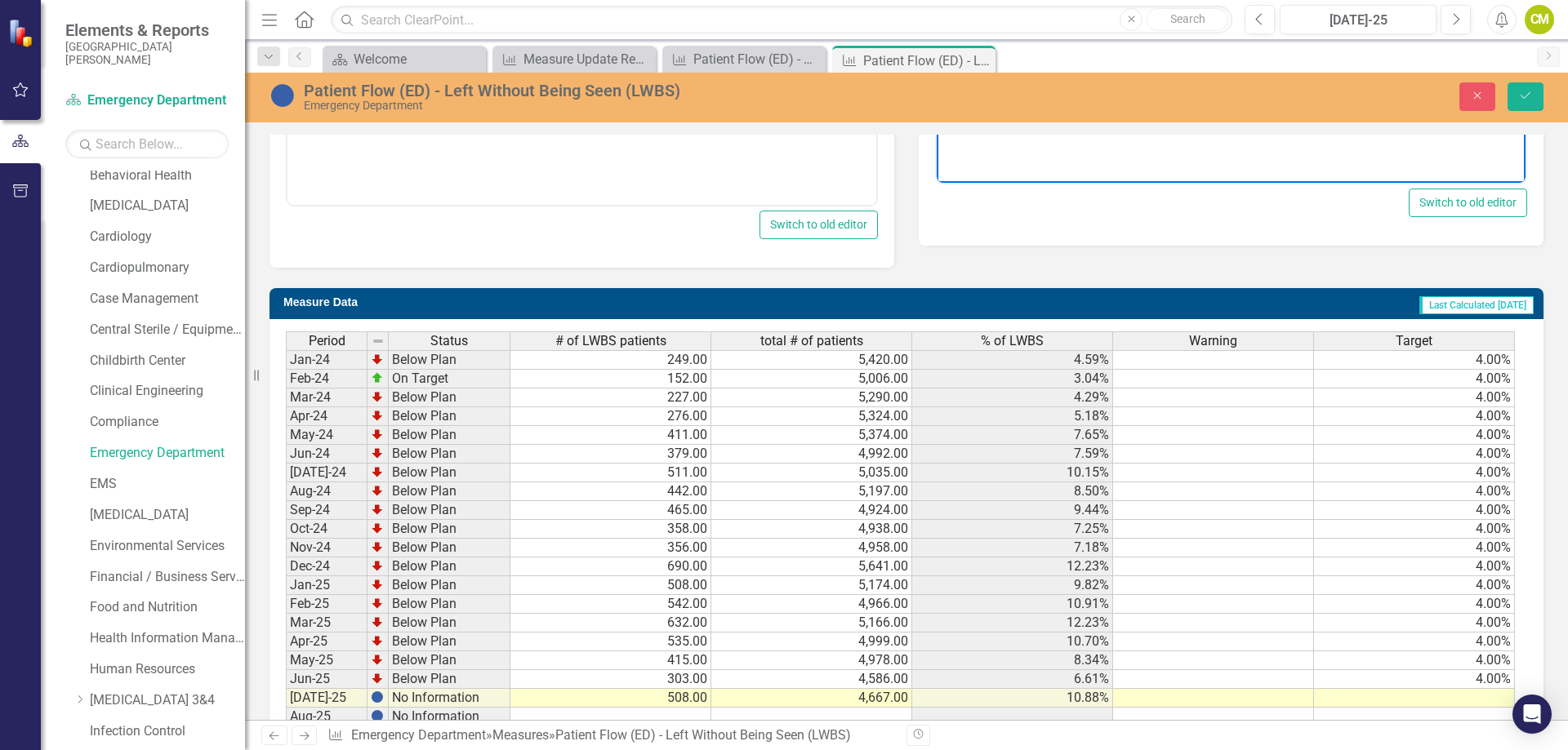
scroll to position [976, 0]
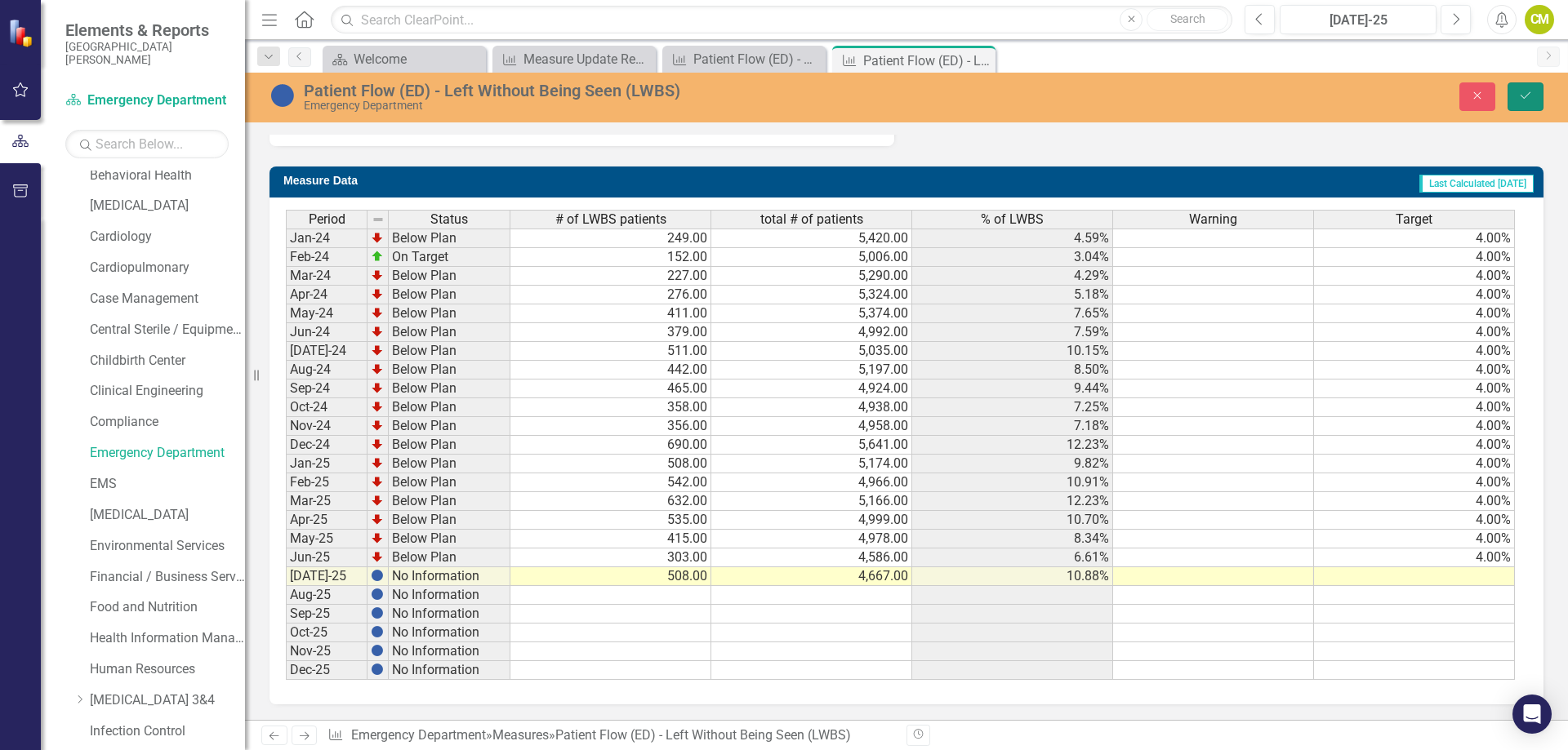
click at [1522, 101] on icon "Save" at bounding box center [1525, 95] width 15 height 11
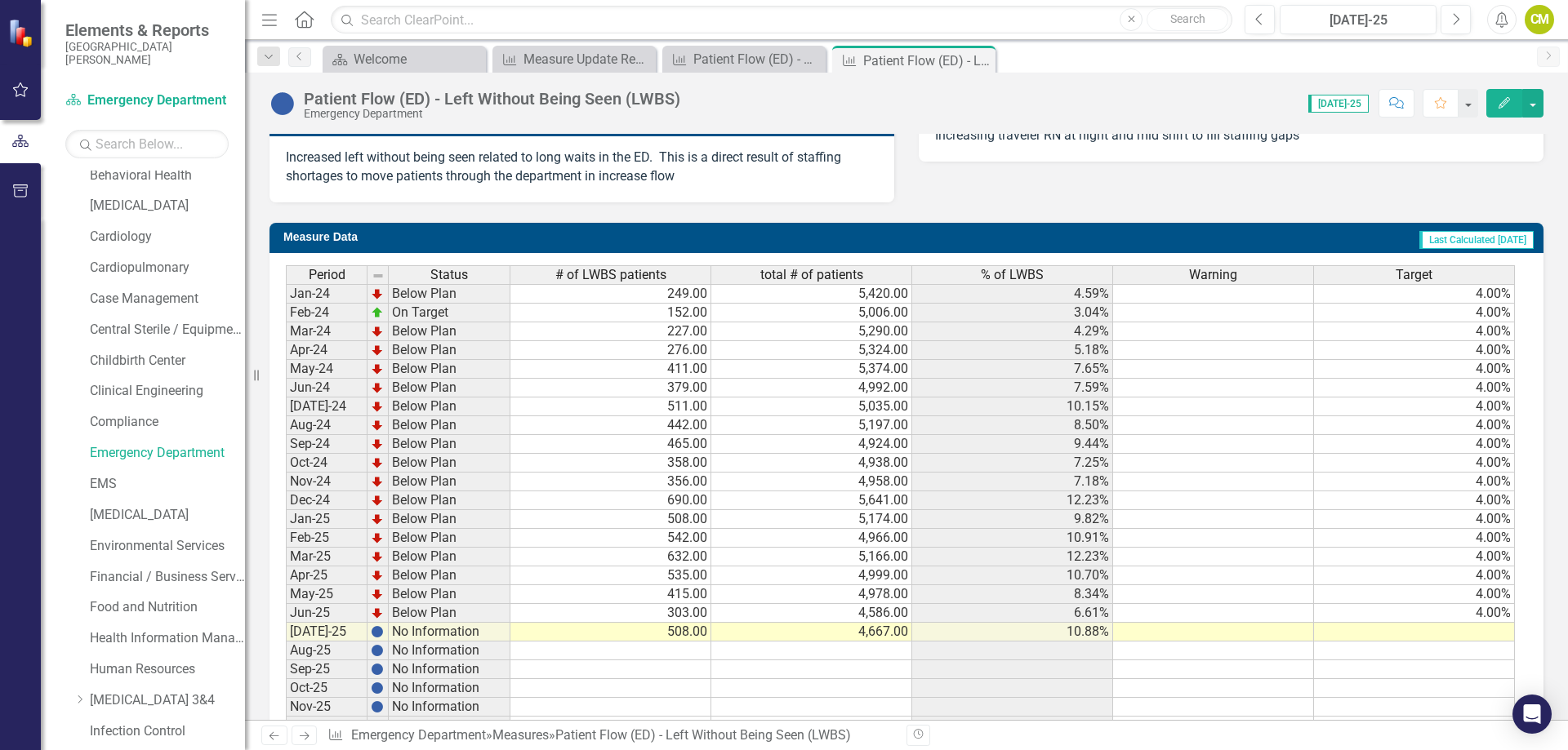
scroll to position [628, 0]
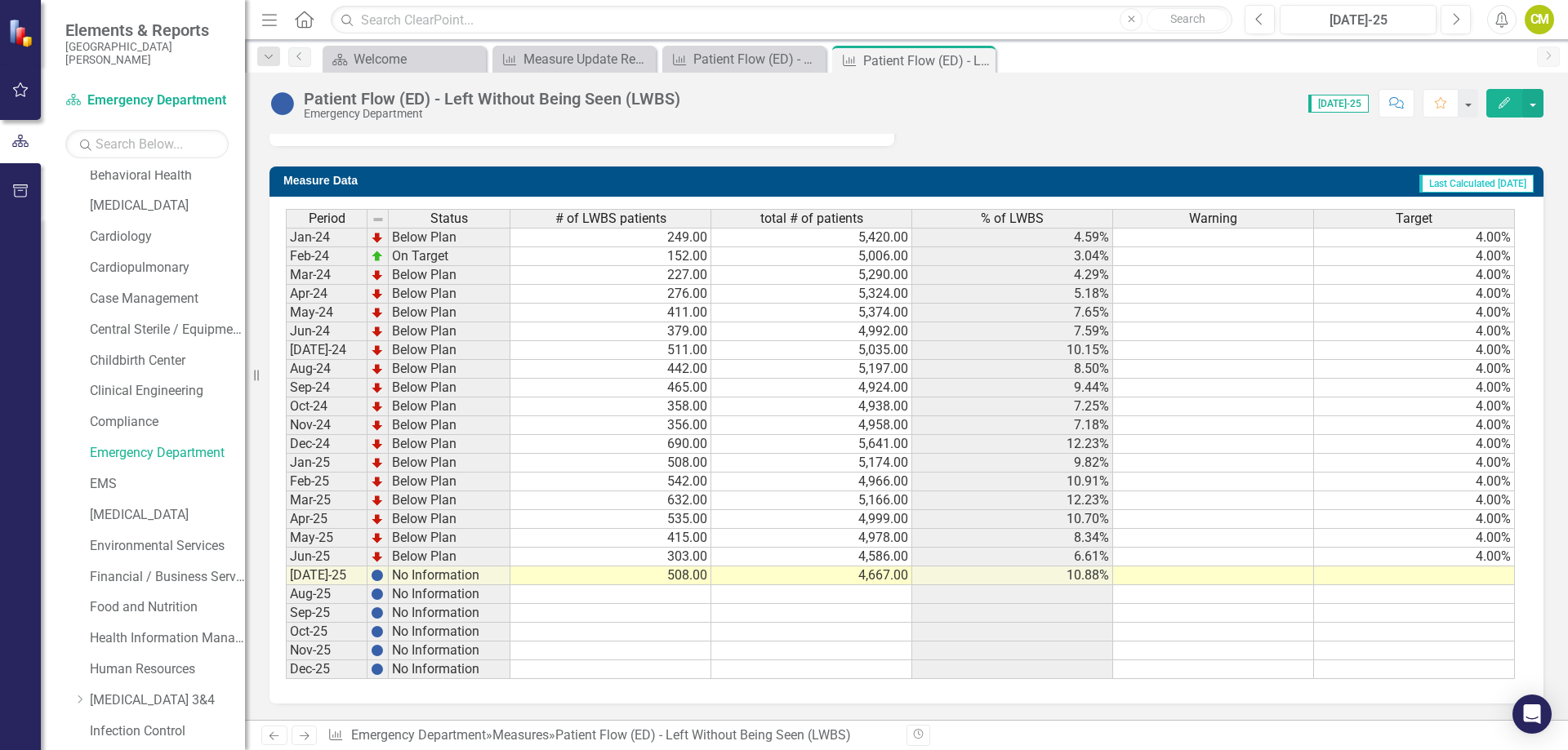
click at [310, 735] on icon "Next" at bounding box center [304, 736] width 14 height 10
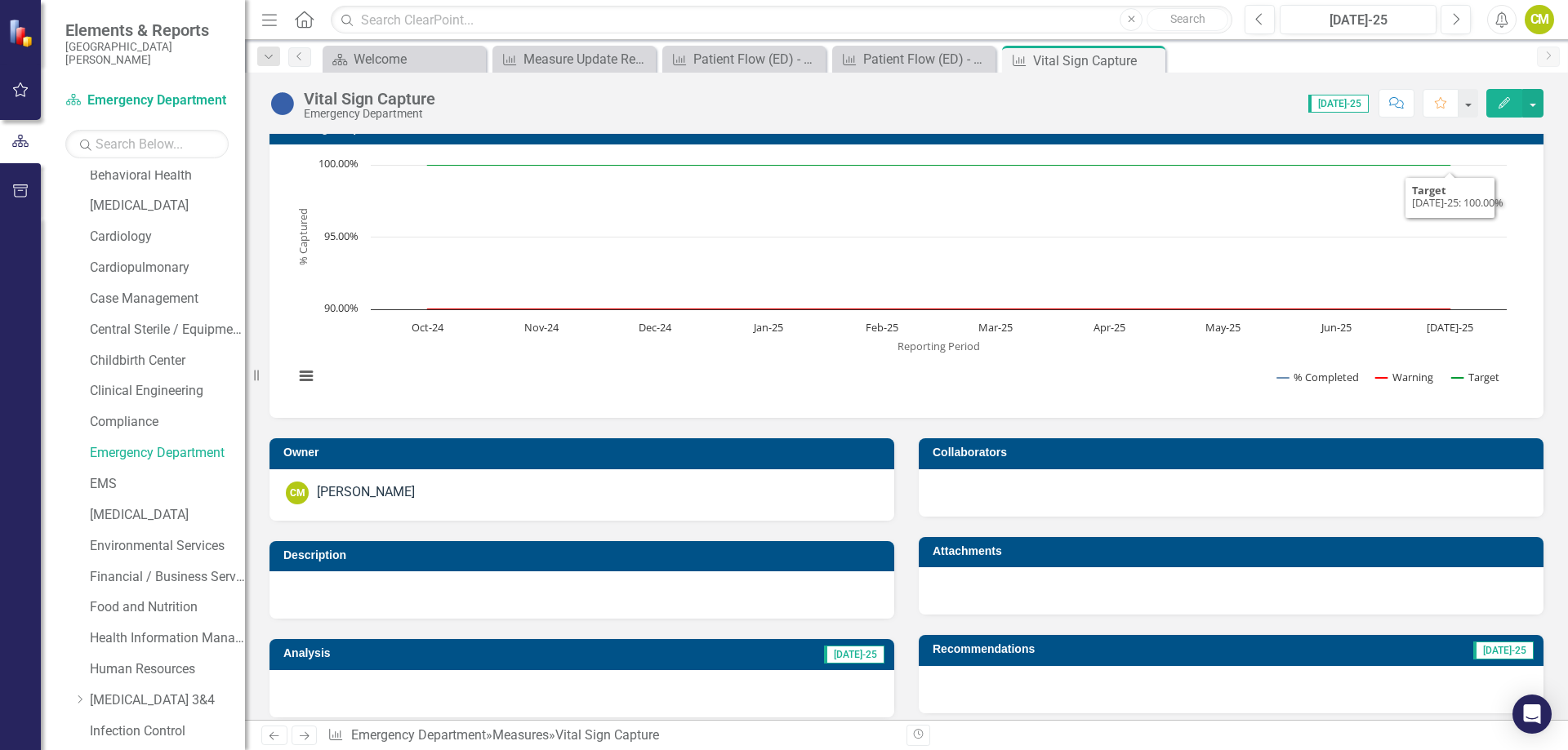
scroll to position [591, 0]
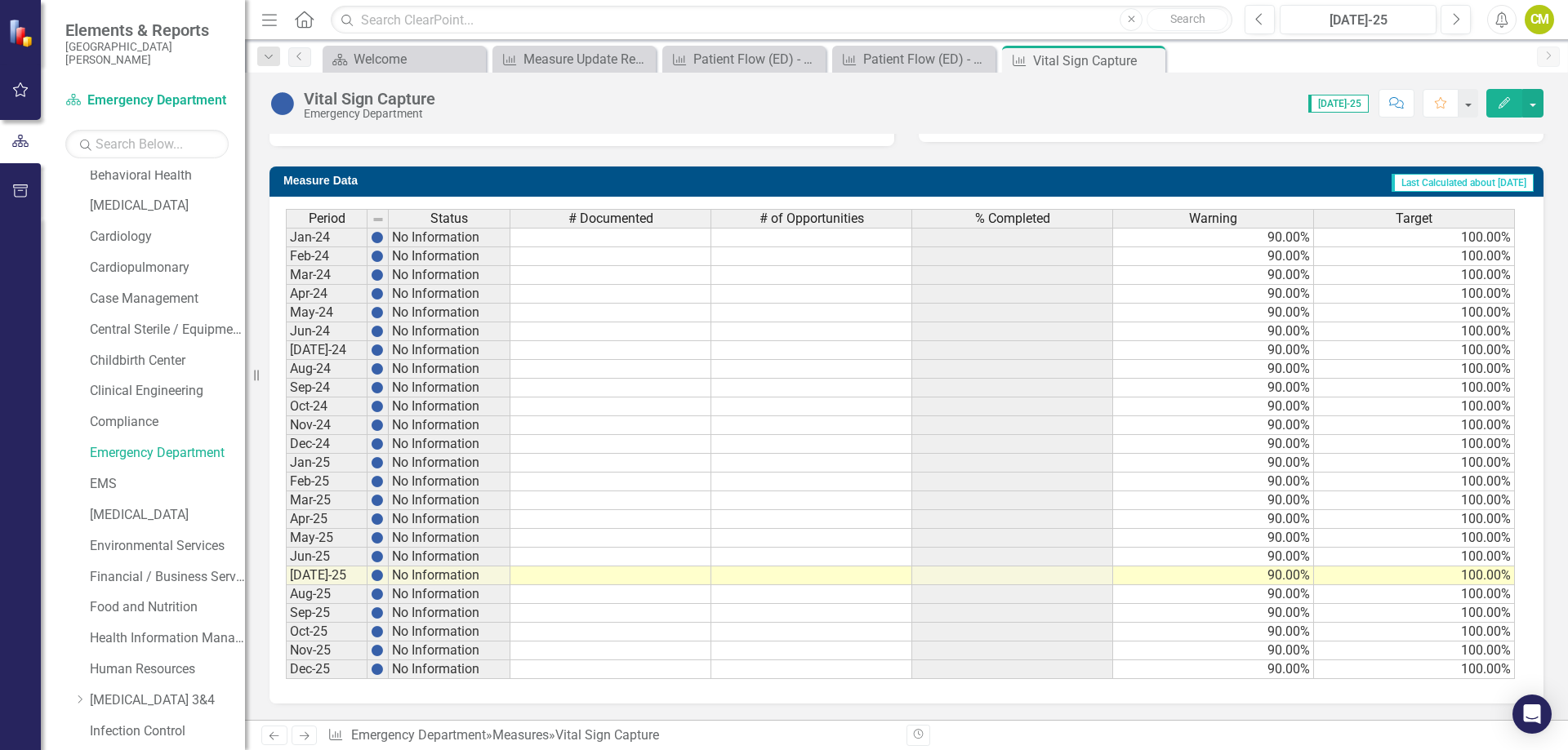
click at [297, 735] on icon "Next" at bounding box center [304, 736] width 14 height 10
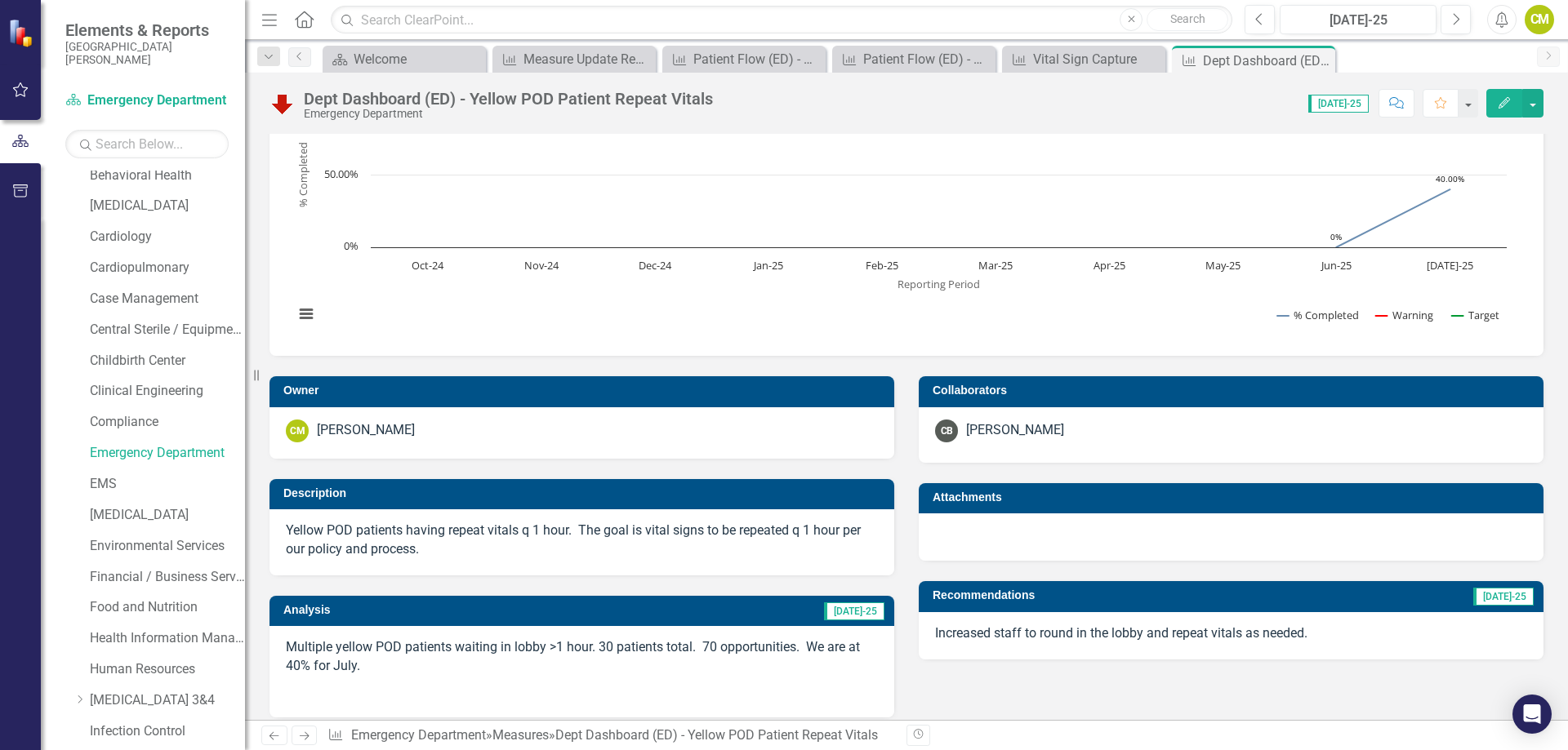
scroll to position [163, 0]
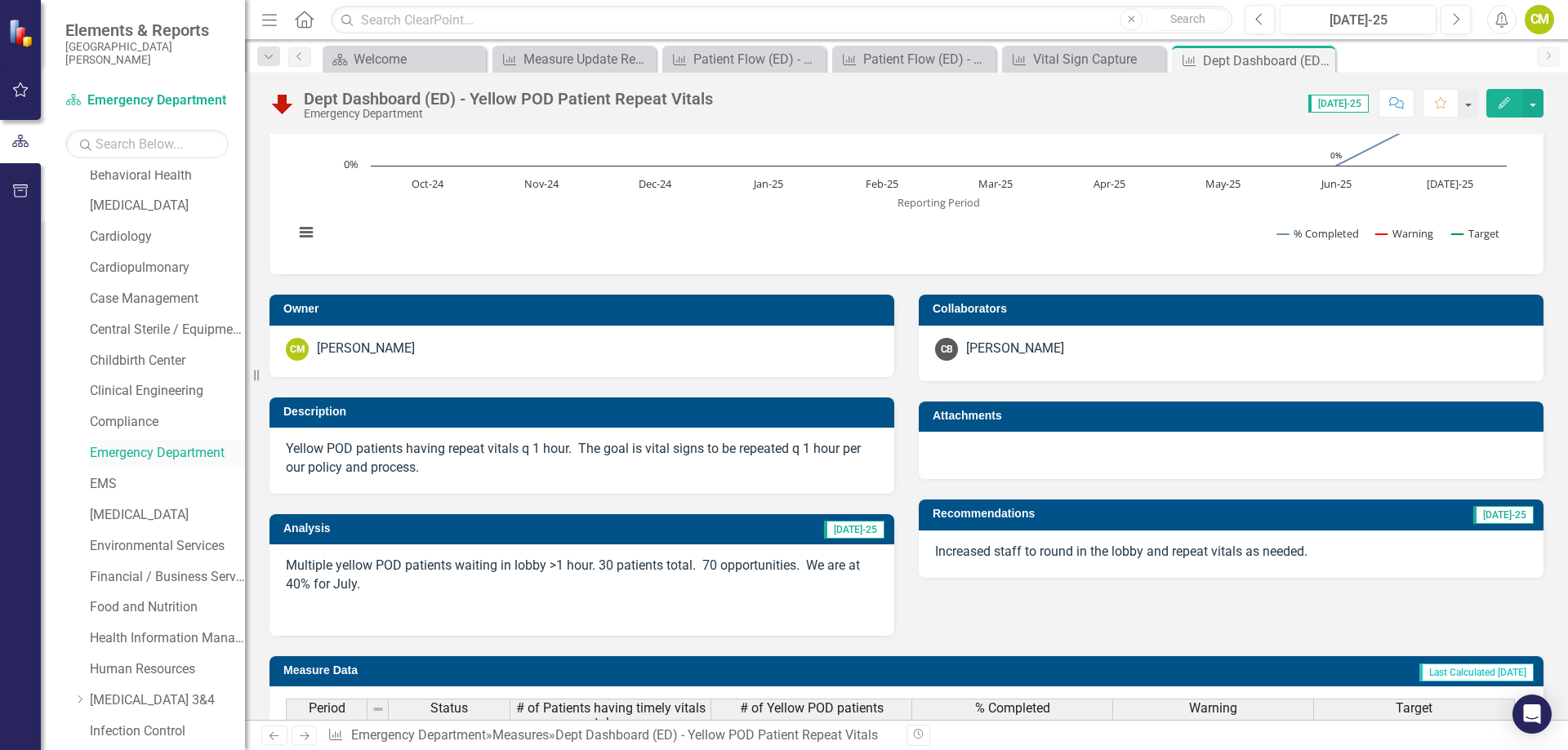
click at [125, 457] on link "Emergency Department" at bounding box center [167, 453] width 155 height 18
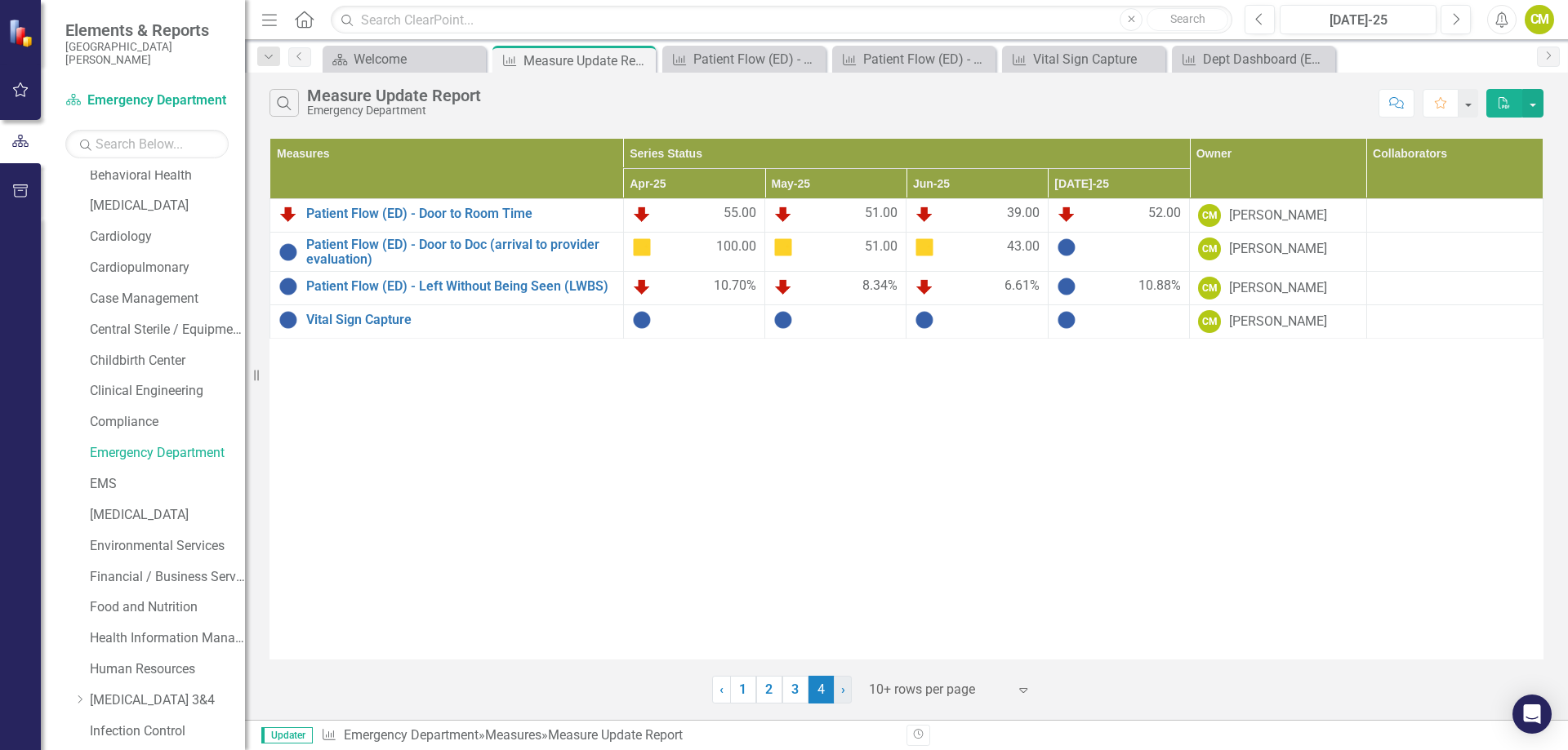
click at [835, 691] on link "› Next" at bounding box center [843, 690] width 18 height 28
click at [843, 692] on span "›" at bounding box center [843, 690] width 4 height 16
click at [739, 696] on link "1" at bounding box center [743, 690] width 26 height 28
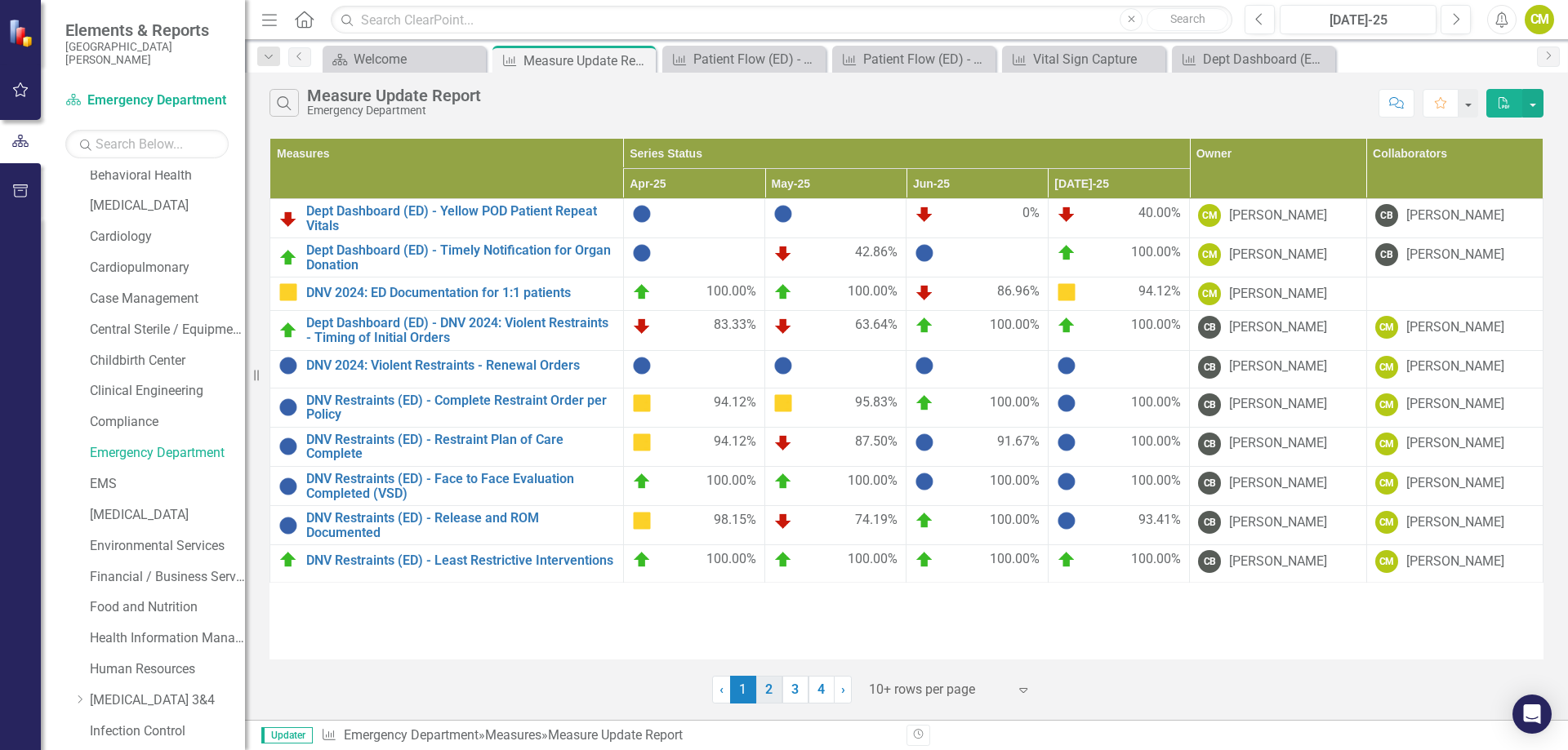
click at [772, 689] on link "2" at bounding box center [770, 690] width 26 height 28
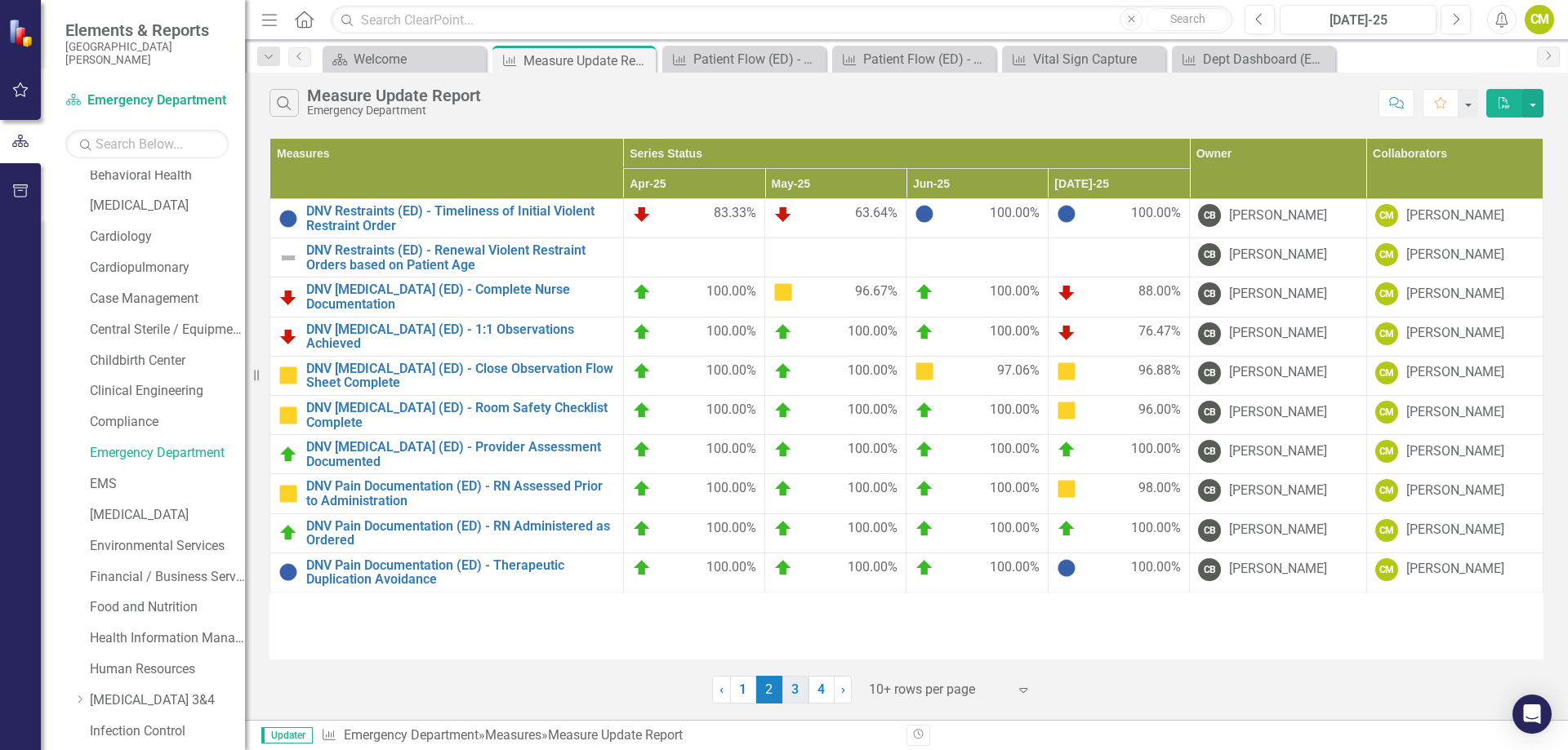
click at [795, 690] on link "3" at bounding box center [796, 690] width 26 height 28
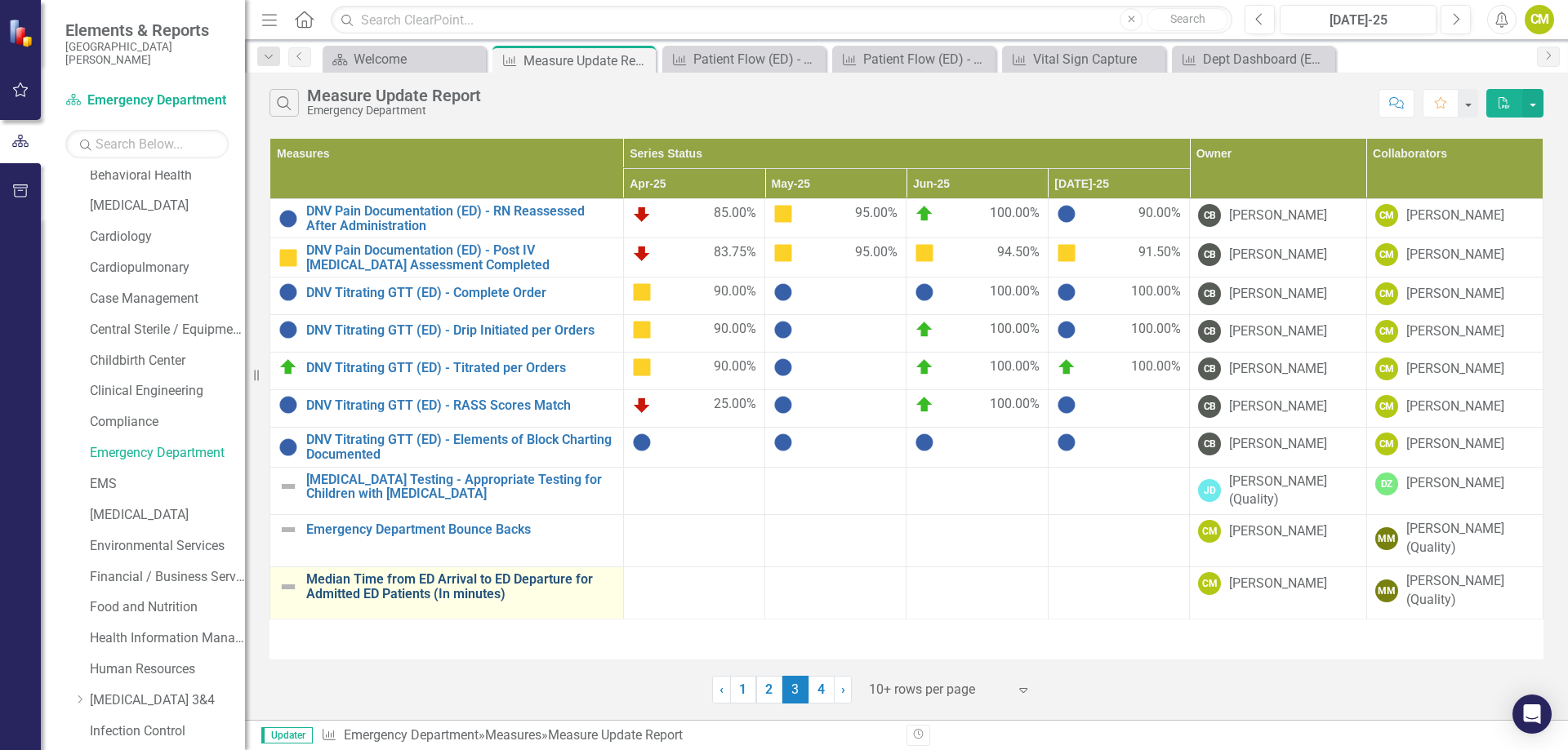
click at [450, 584] on link "Median Time from ED Arrival to ED Departure for Admitted ED Patients (In minute…" at bounding box center [460, 587] width 309 height 29
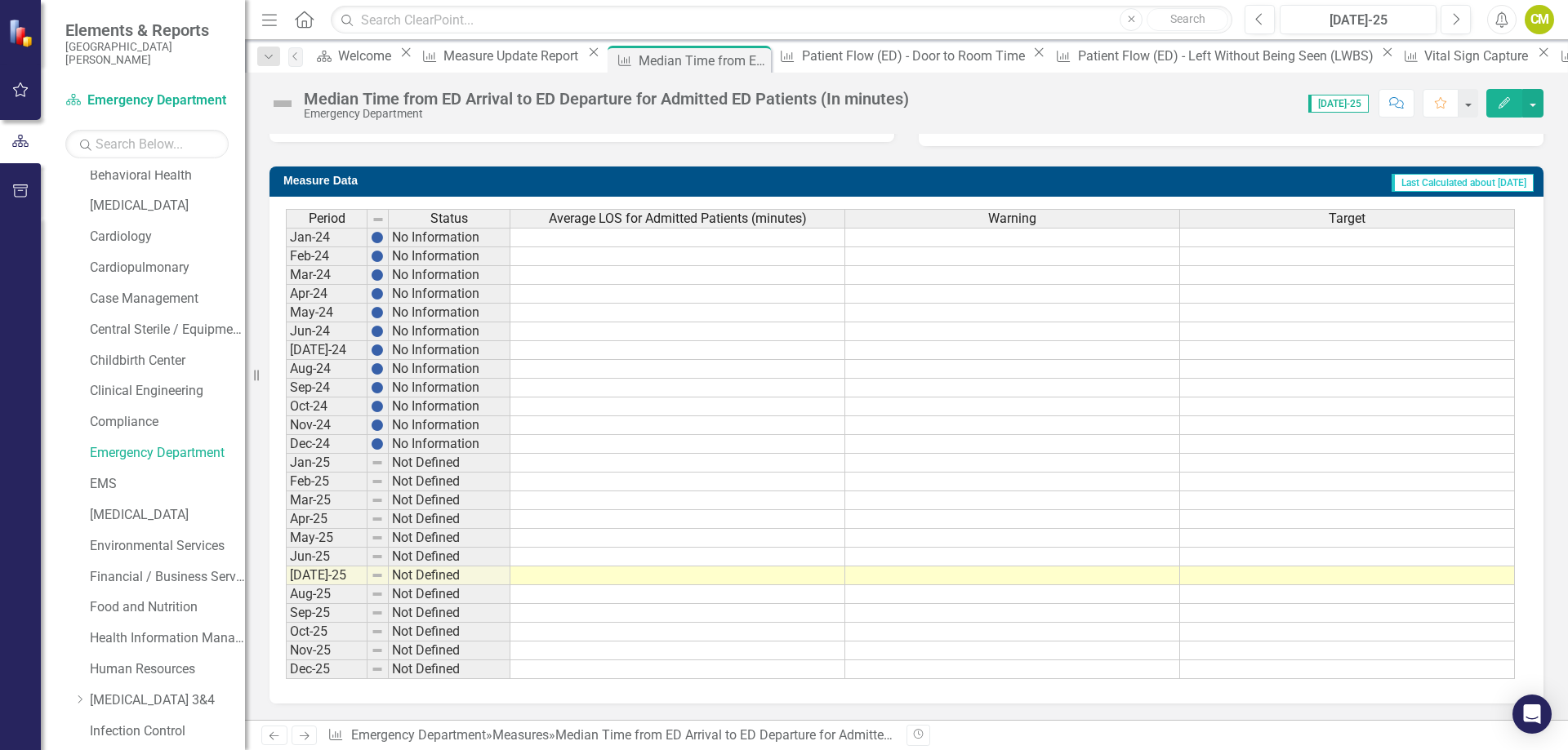
scroll to position [187, 0]
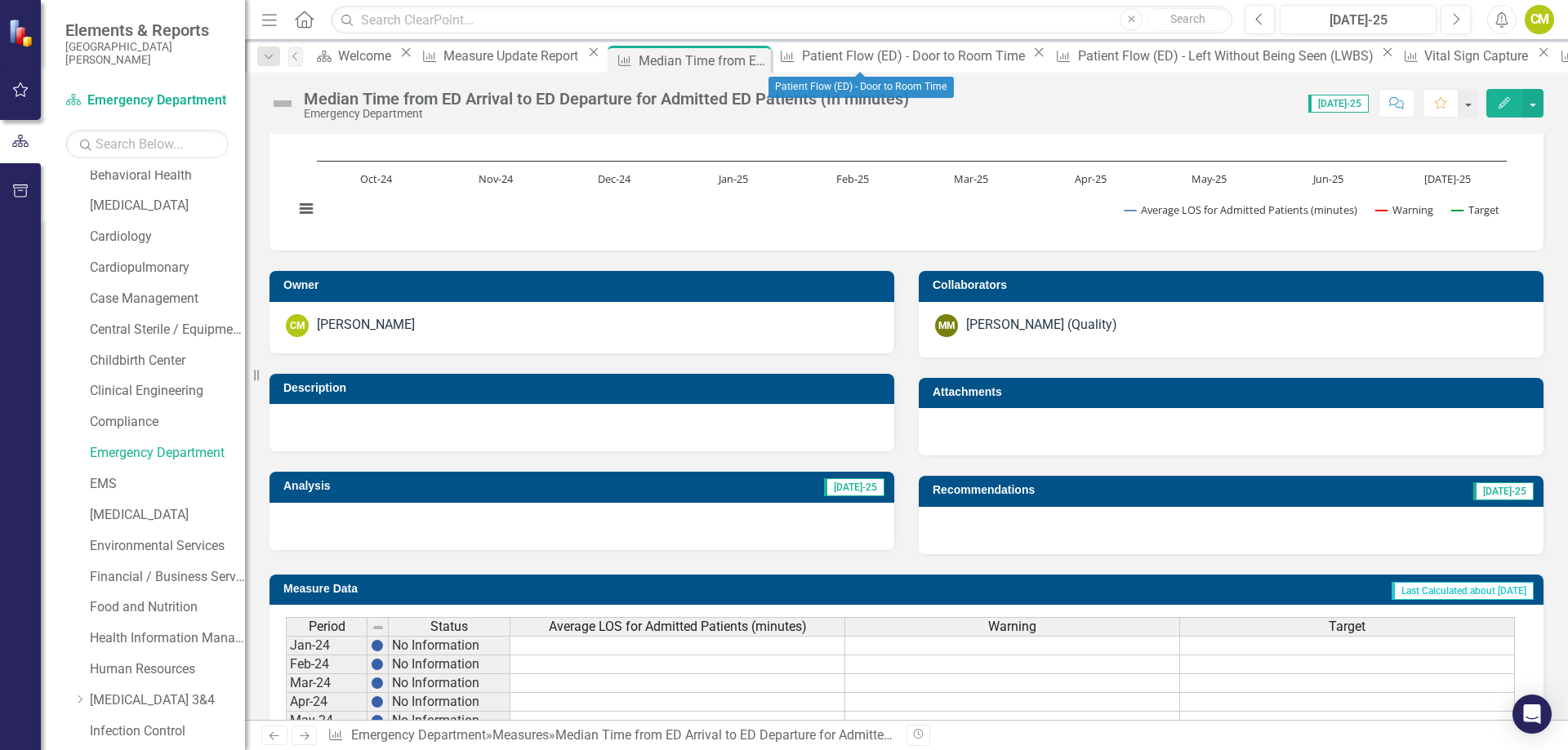
click at [1029, 59] on div "Close" at bounding box center [1039, 52] width 20 height 13
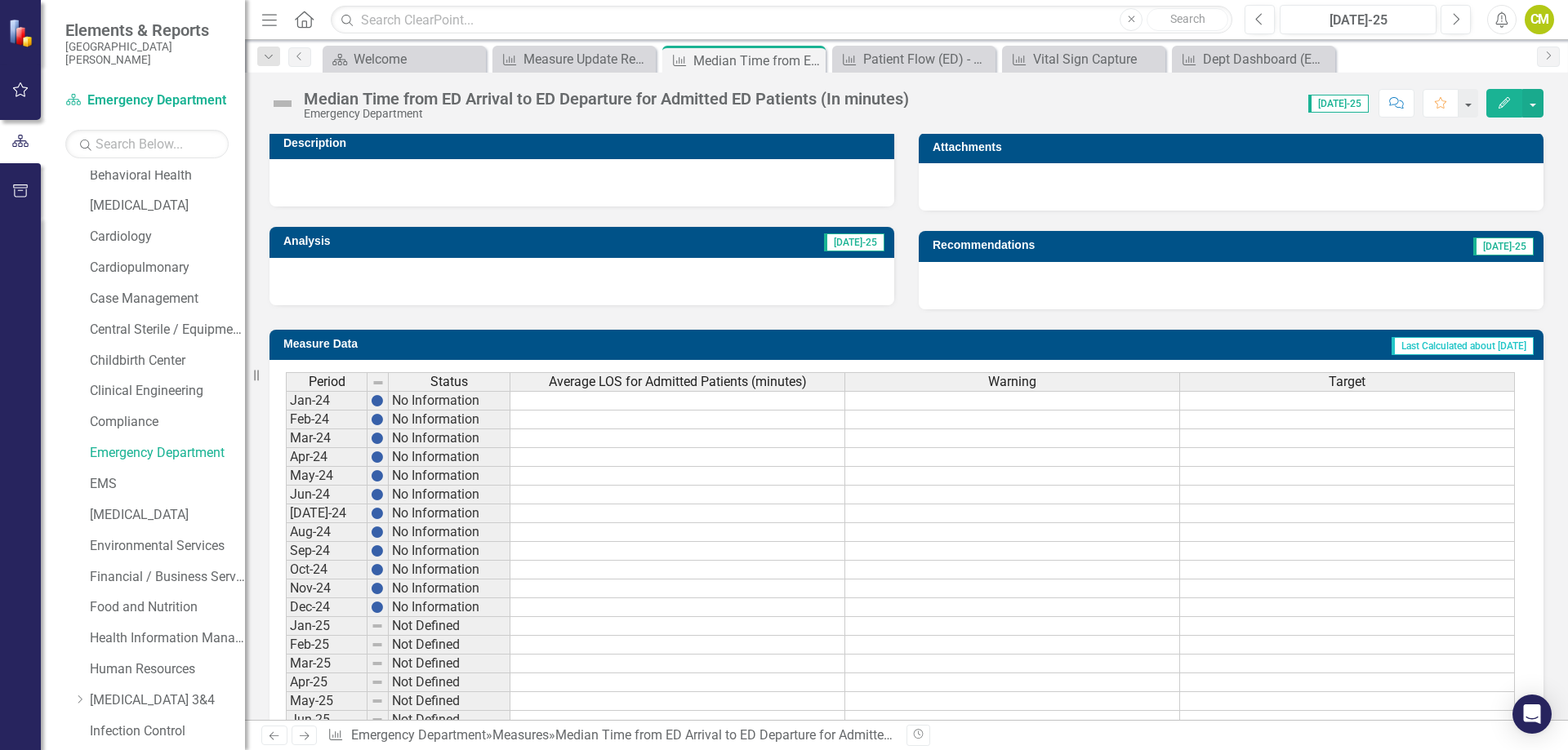
scroll to position [24, 0]
